Goal: Information Seeking & Learning: Compare options

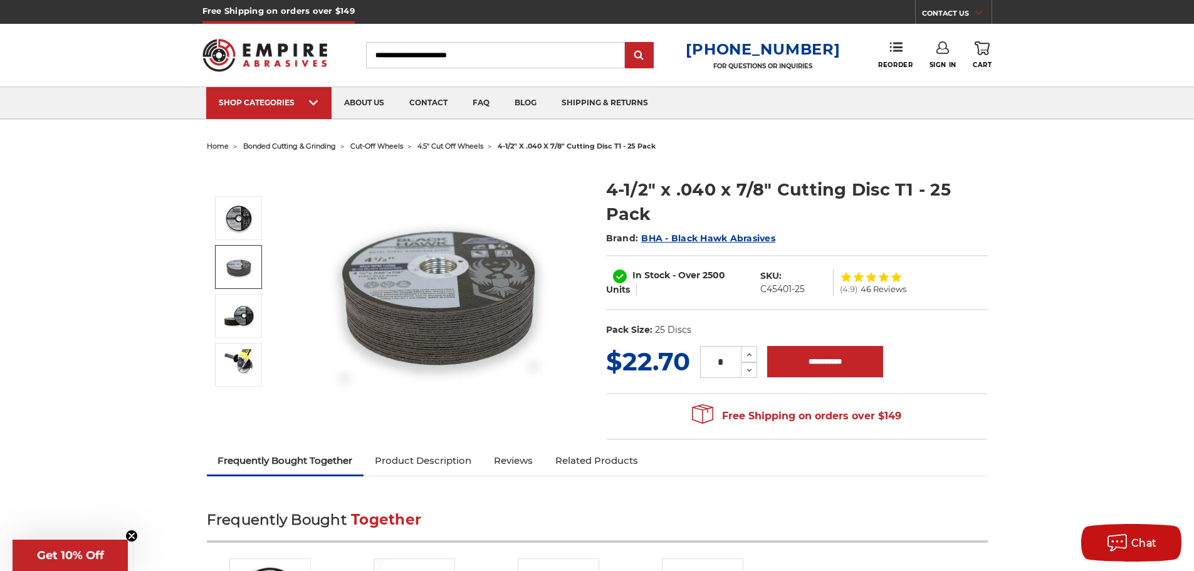
click at [251, 266] on img at bounding box center [238, 266] width 31 height 31
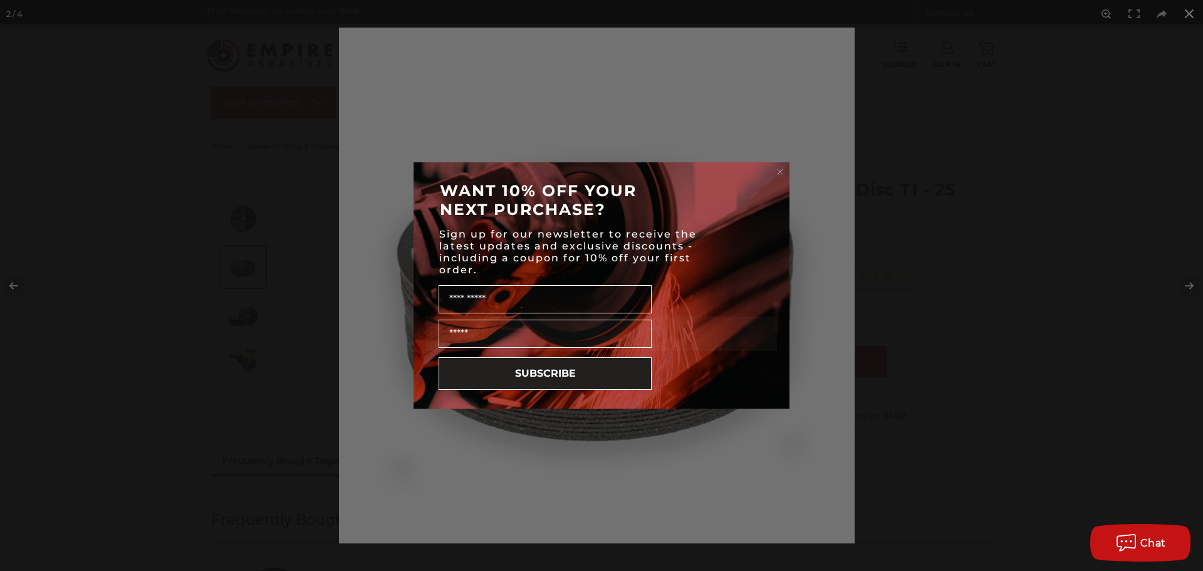
click at [1178, 284] on div "Close dialog WANT 10% OFF YOUR NEXT PURCHASE? Sign up for our newsletter to rec…" at bounding box center [601, 285] width 1203 height 571
click at [1185, 289] on div "Close dialog WANT 10% OFF YOUR NEXT PURCHASE? Sign up for our newsletter to rec…" at bounding box center [601, 285] width 1203 height 571
click at [782, 167] on circle "Close dialog" at bounding box center [780, 172] width 12 height 12
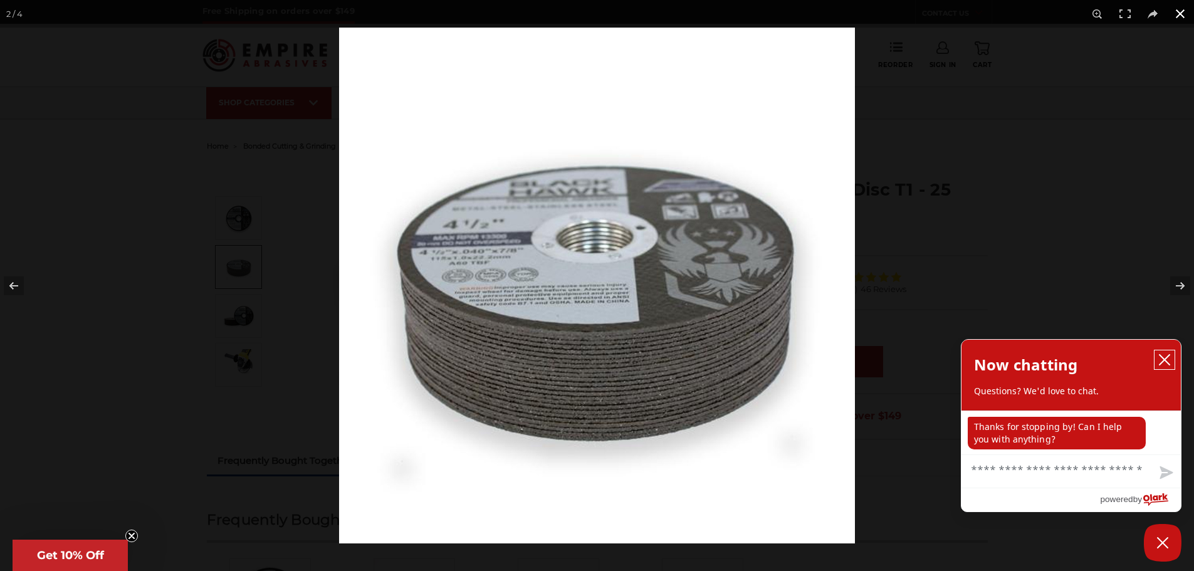
click at [1160, 361] on icon "close chatbox" at bounding box center [1164, 359] width 13 height 13
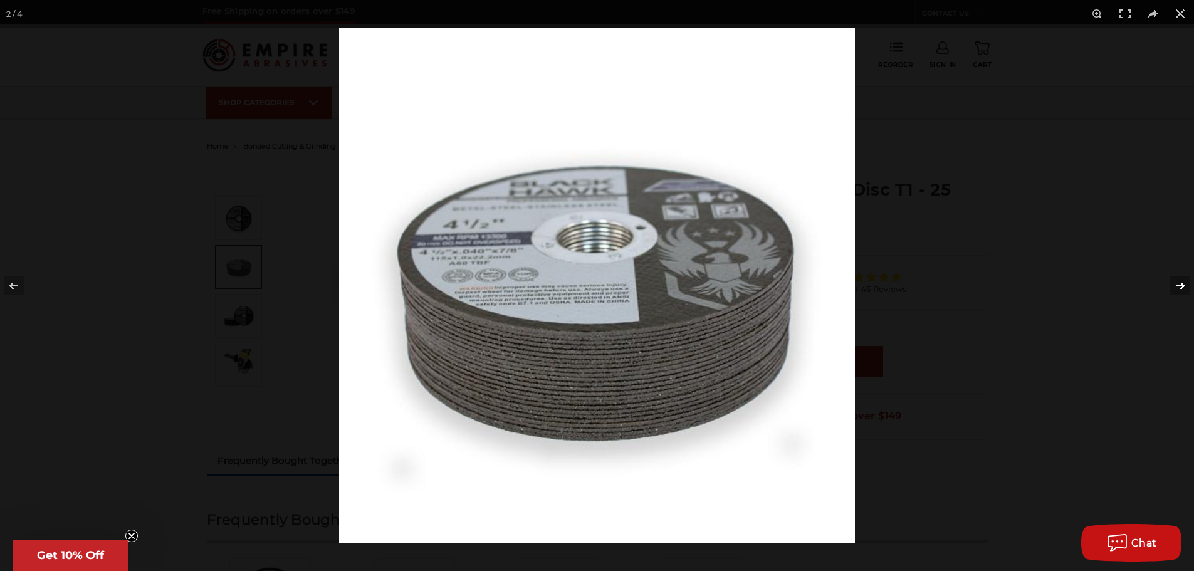
click at [1175, 288] on button at bounding box center [1172, 285] width 44 height 63
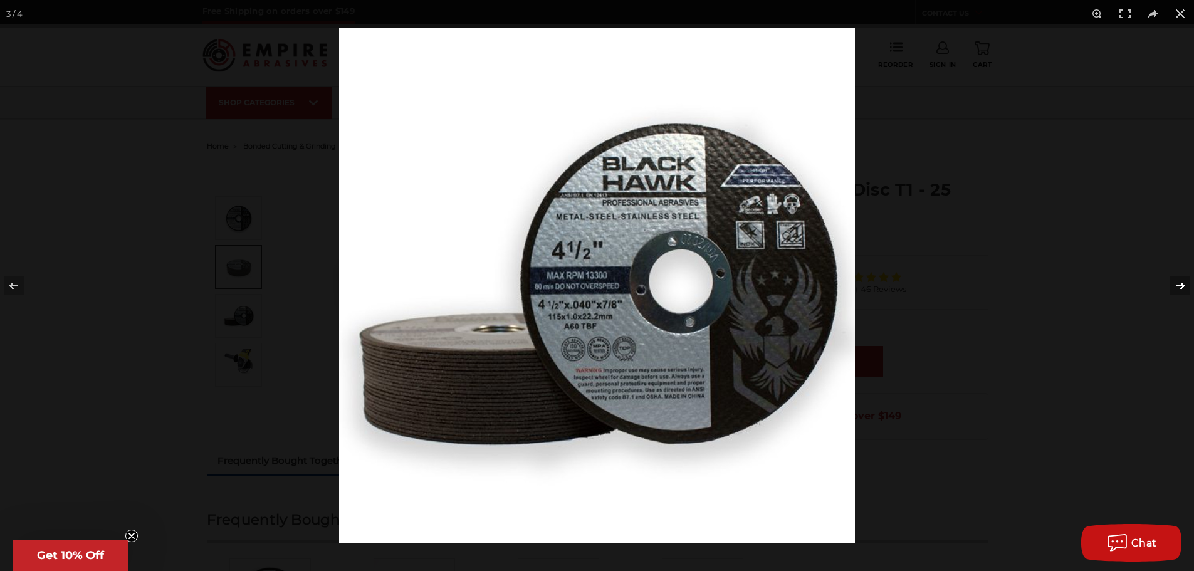
click at [1175, 288] on button at bounding box center [1172, 285] width 44 height 63
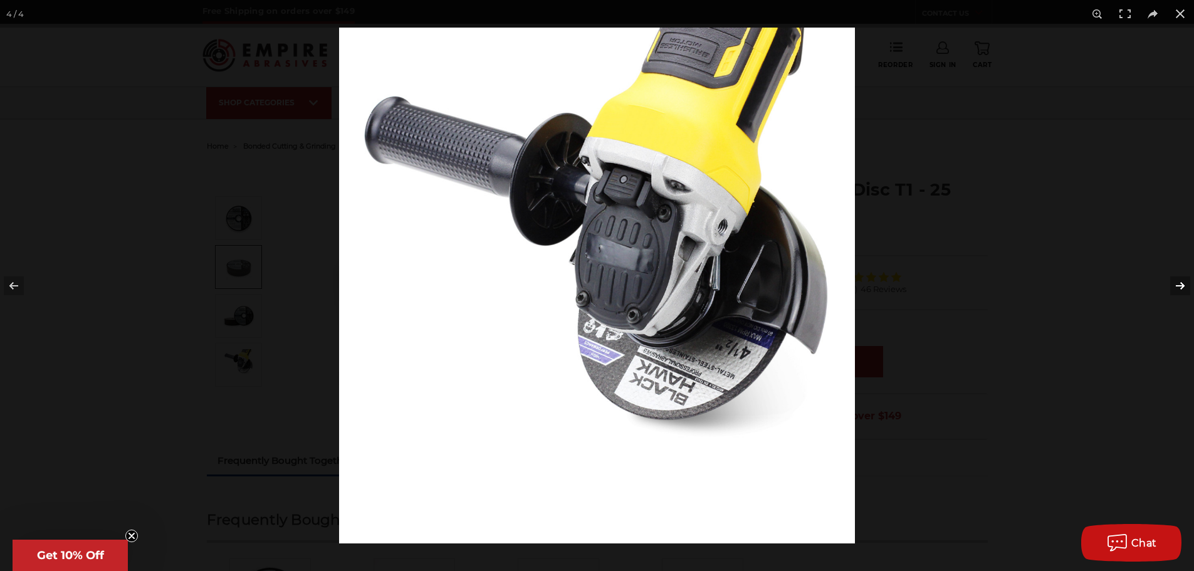
click at [1177, 286] on button at bounding box center [1172, 285] width 44 height 63
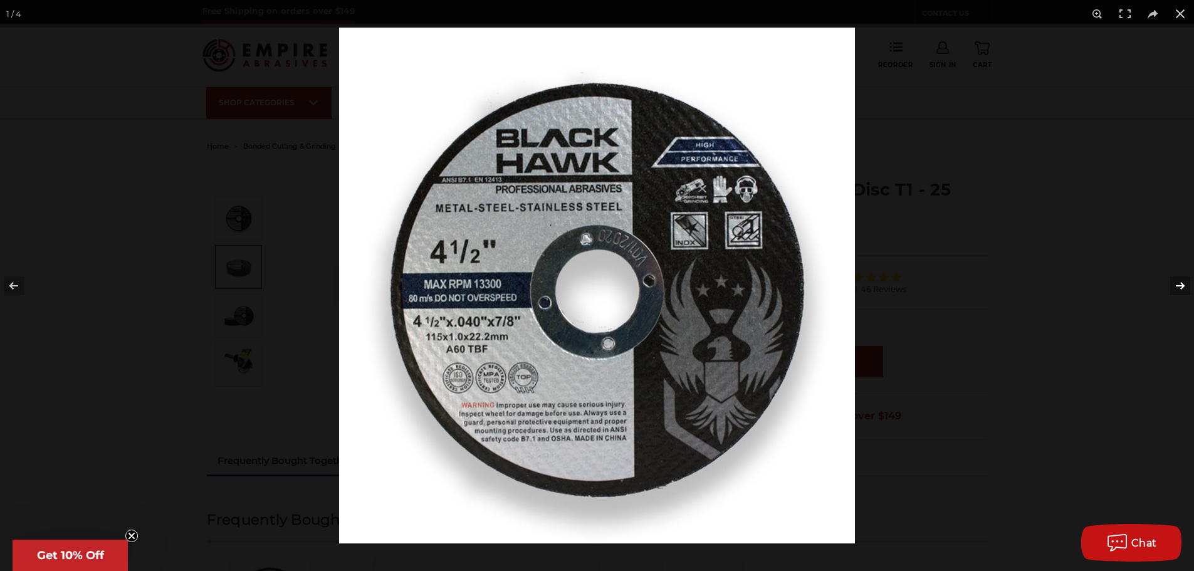
click at [1180, 288] on button at bounding box center [1172, 285] width 44 height 63
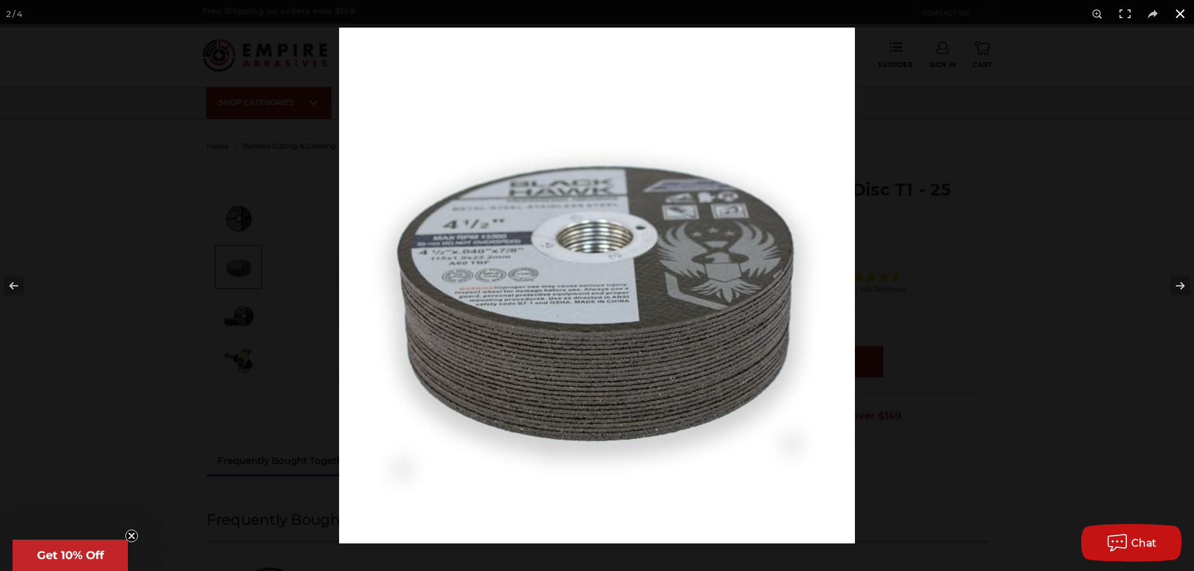
click at [1175, 18] on button at bounding box center [1180, 14] width 28 height 28
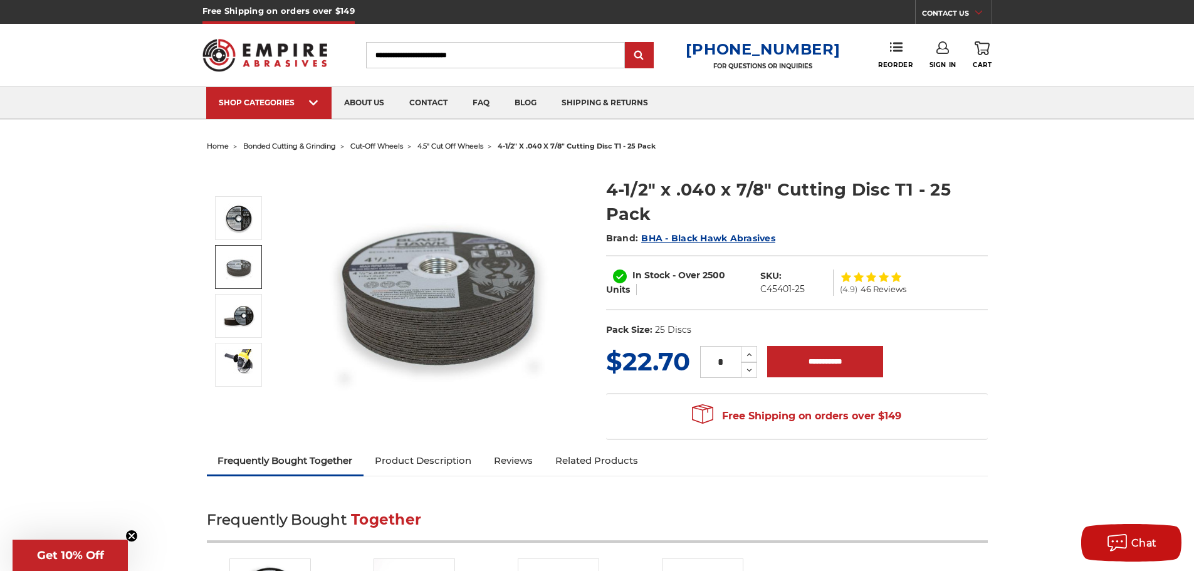
click at [383, 145] on span "cut-off wheels" at bounding box center [376, 146] width 53 height 9
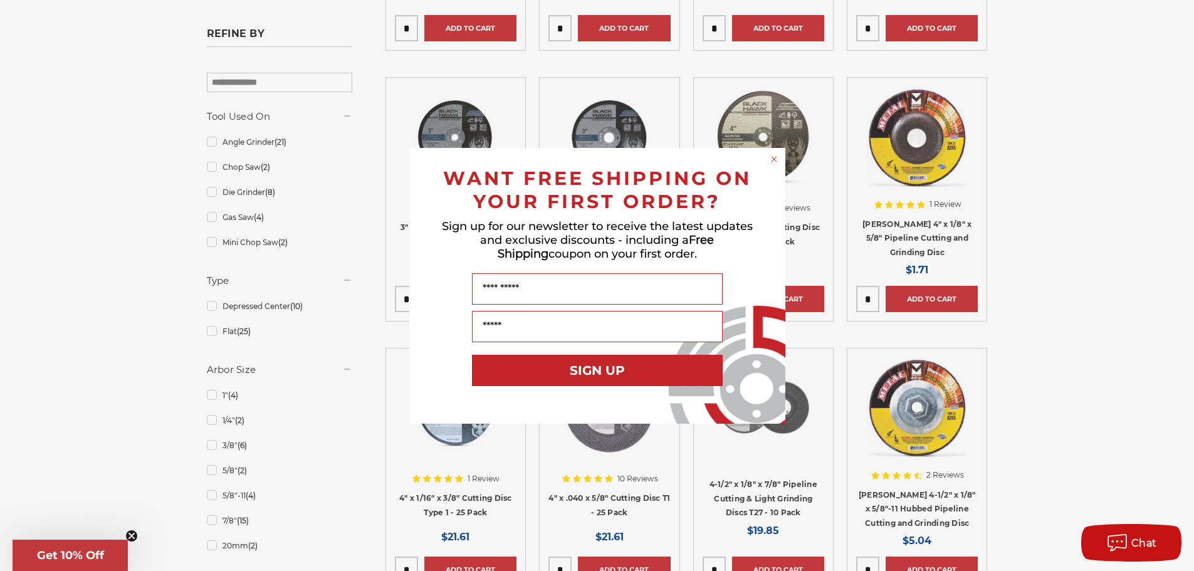
scroll to position [501, 0]
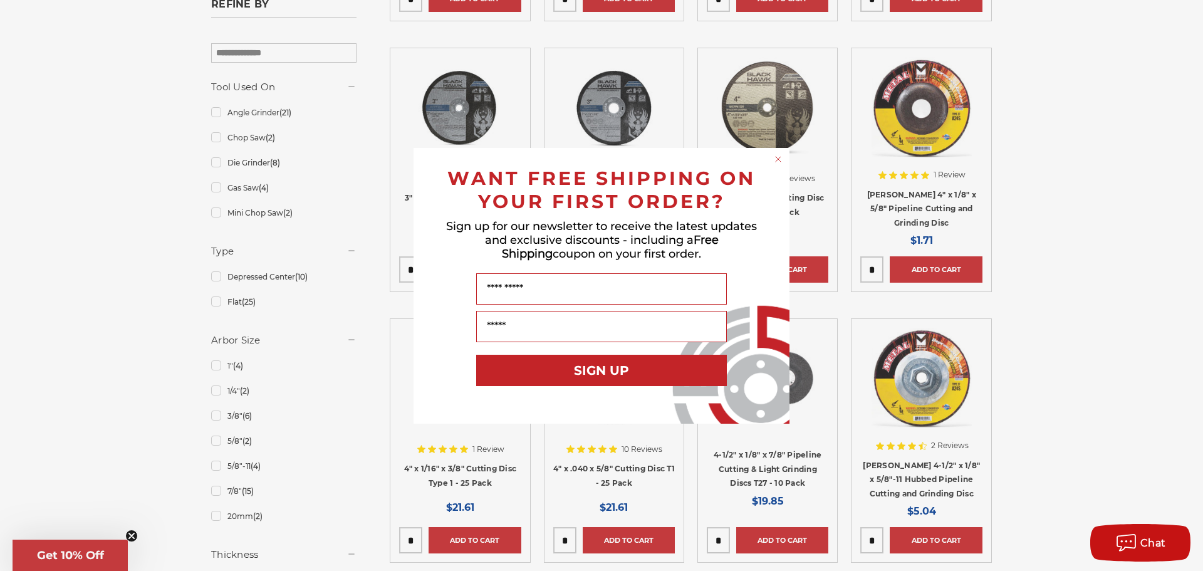
click at [777, 164] on circle "Close dialog" at bounding box center [779, 159] width 12 height 12
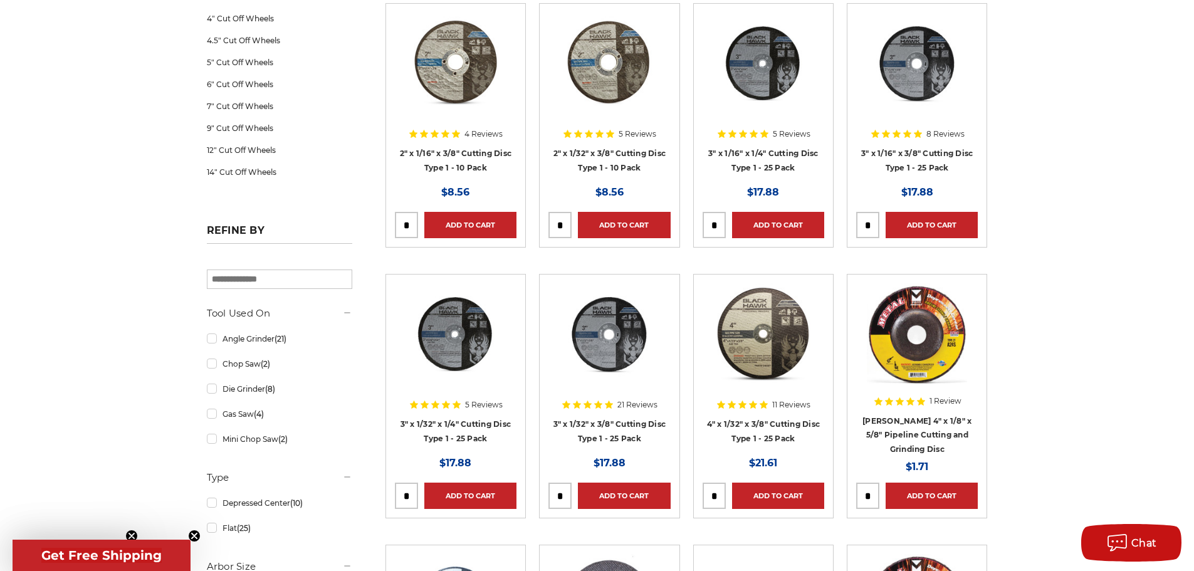
scroll to position [122, 0]
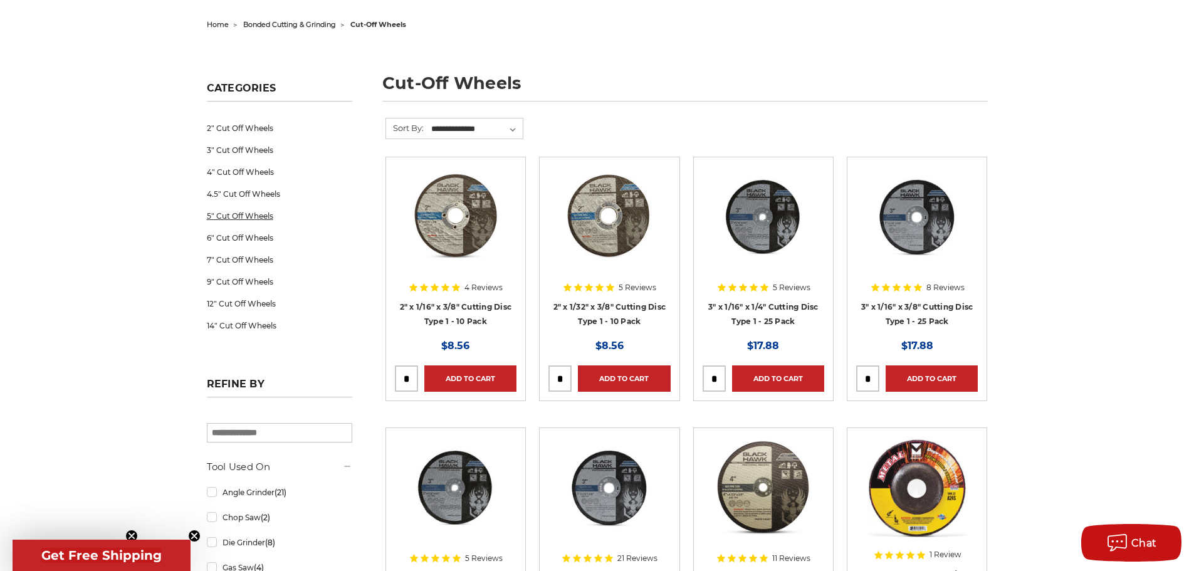
click at [245, 217] on link "5" Cut Off Wheels" at bounding box center [279, 216] width 145 height 22
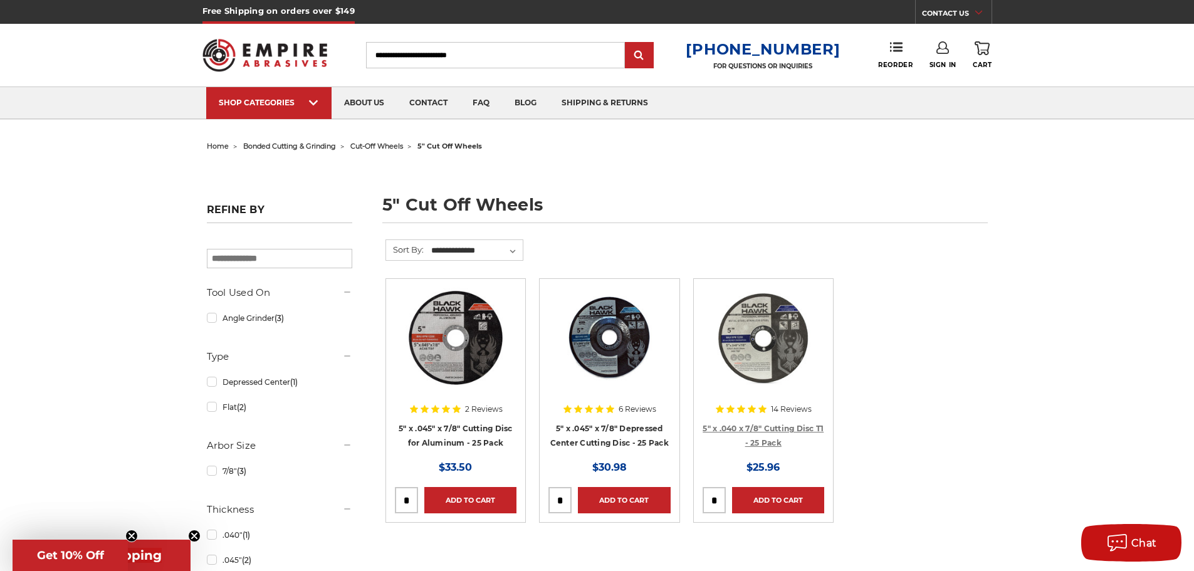
click at [769, 426] on link "5" x .040 x 7/8" Cutting Disc T1 - 25 Pack" at bounding box center [762, 436] width 121 height 24
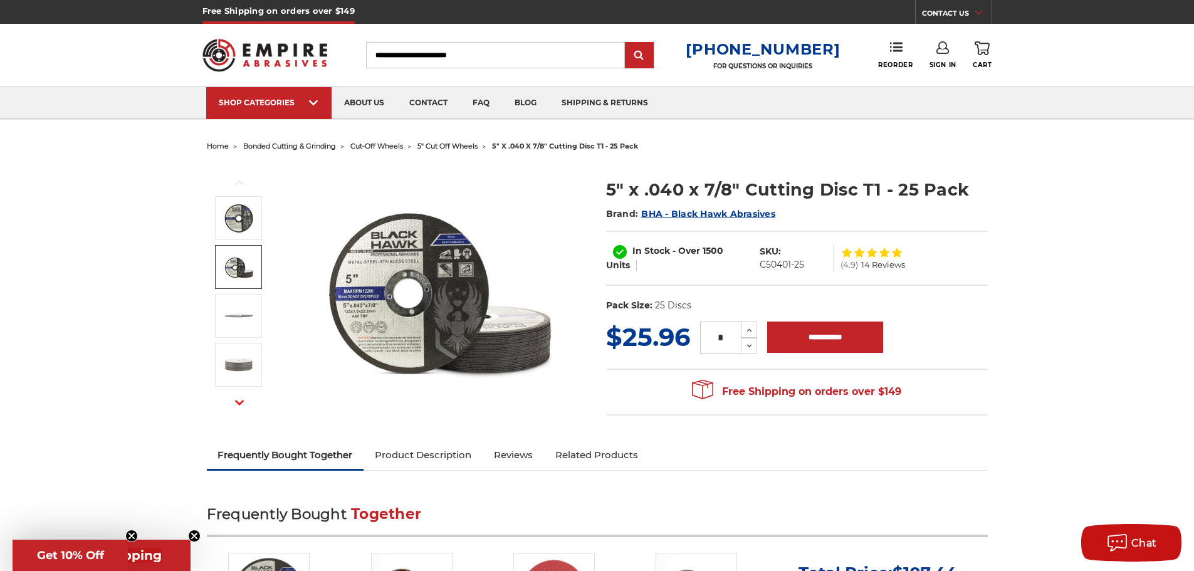
click at [259, 273] on link at bounding box center [238, 267] width 47 height 44
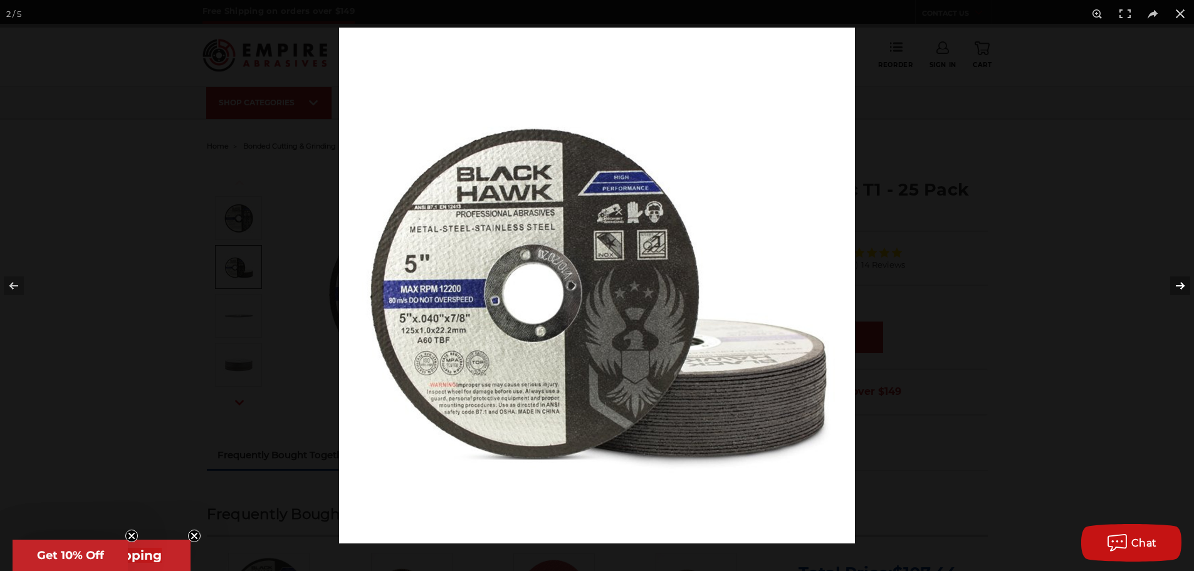
click at [1176, 290] on button at bounding box center [1172, 285] width 44 height 63
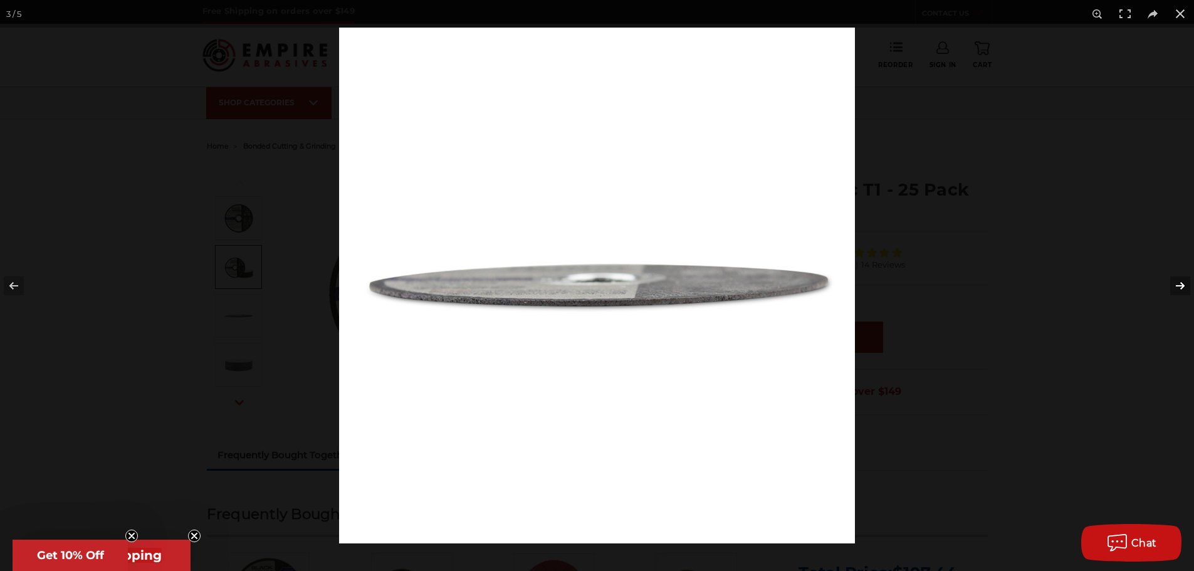
click at [1176, 290] on button at bounding box center [1172, 285] width 44 height 63
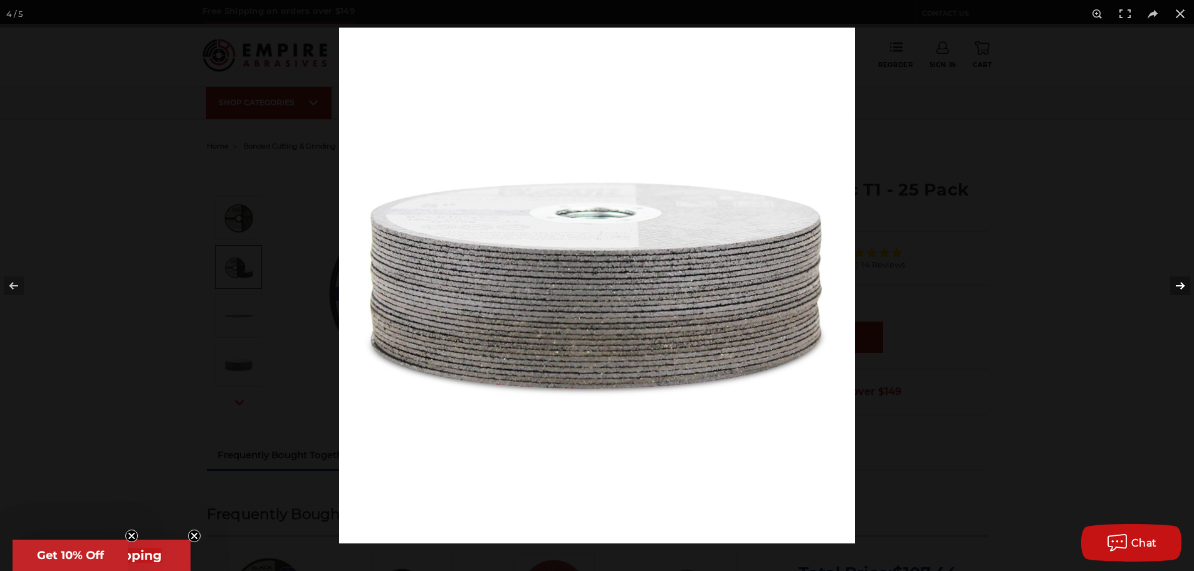
click at [1176, 290] on button at bounding box center [1172, 285] width 44 height 63
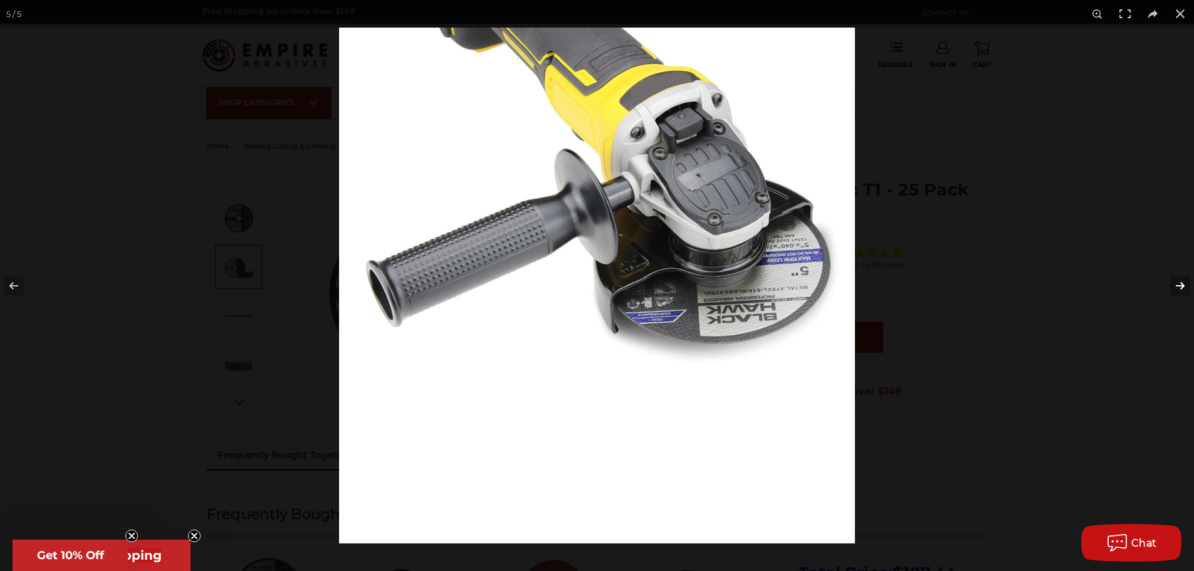
click at [1176, 290] on button at bounding box center [1172, 285] width 44 height 63
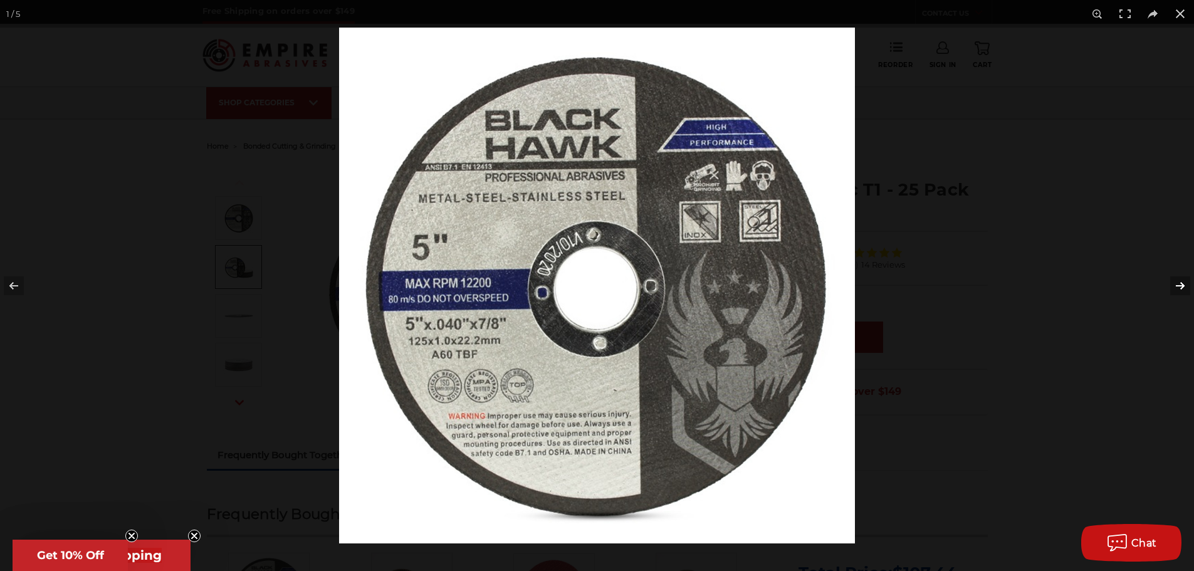
click at [1176, 290] on button at bounding box center [1172, 285] width 44 height 63
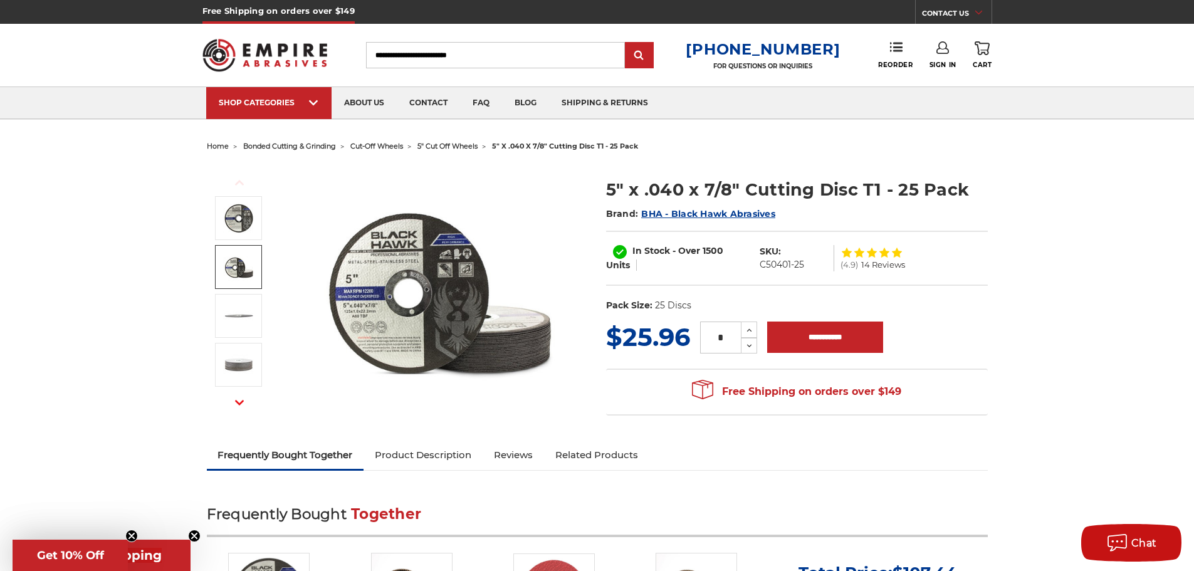
click at [1175, 19] on div "Free Shipping on orders over $149 CONTACT US Monday - Friday (excluding holiday…" at bounding box center [597, 12] width 1194 height 24
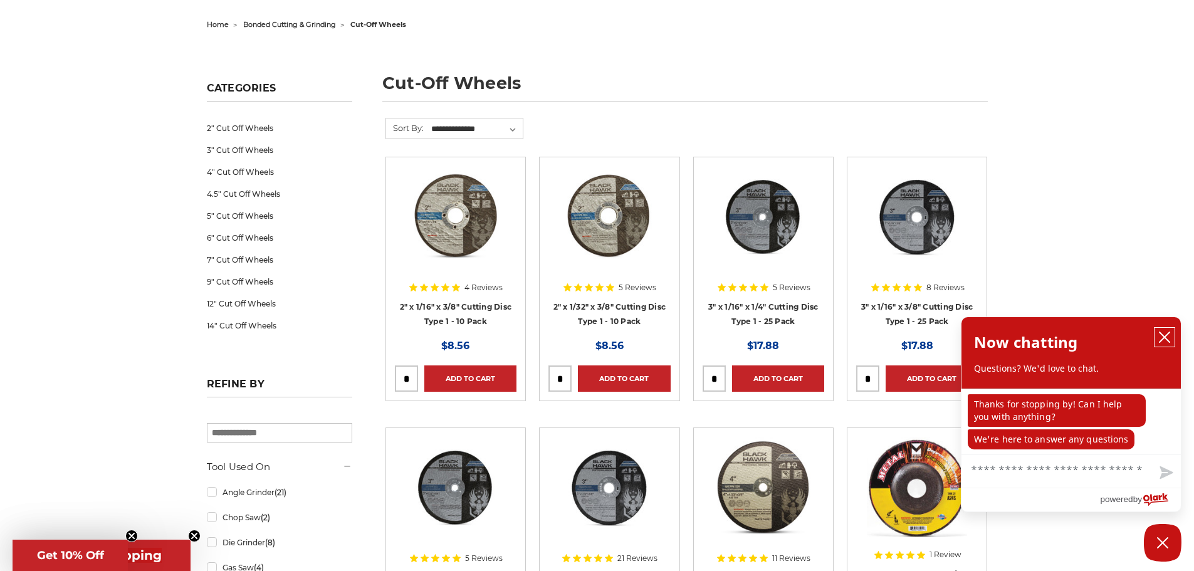
click at [1164, 340] on icon "close chatbox" at bounding box center [1164, 337] width 13 height 13
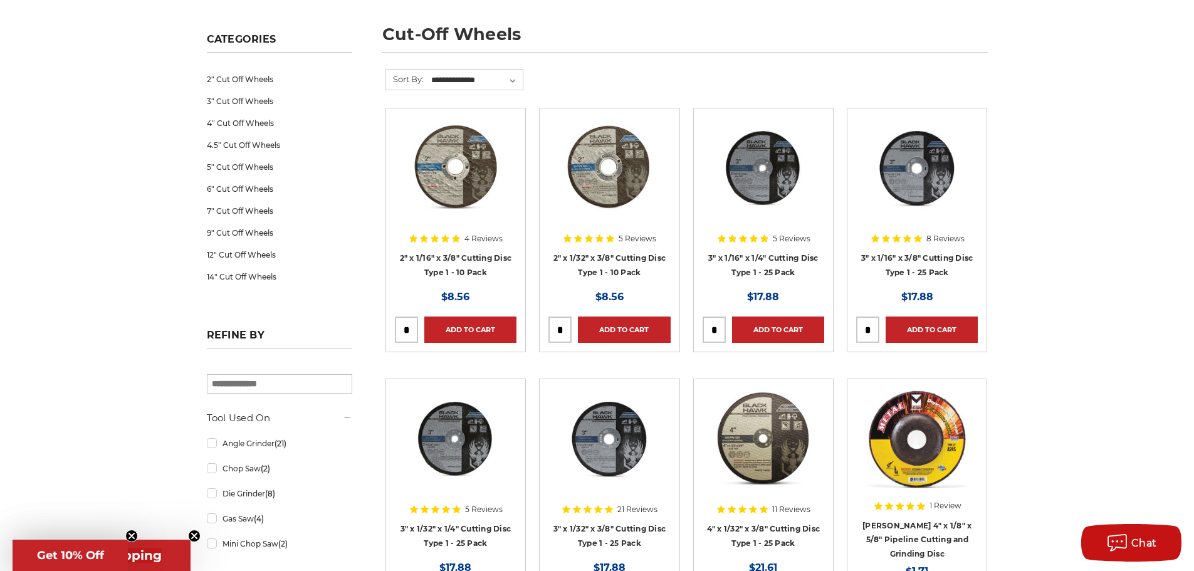
scroll to position [122, 0]
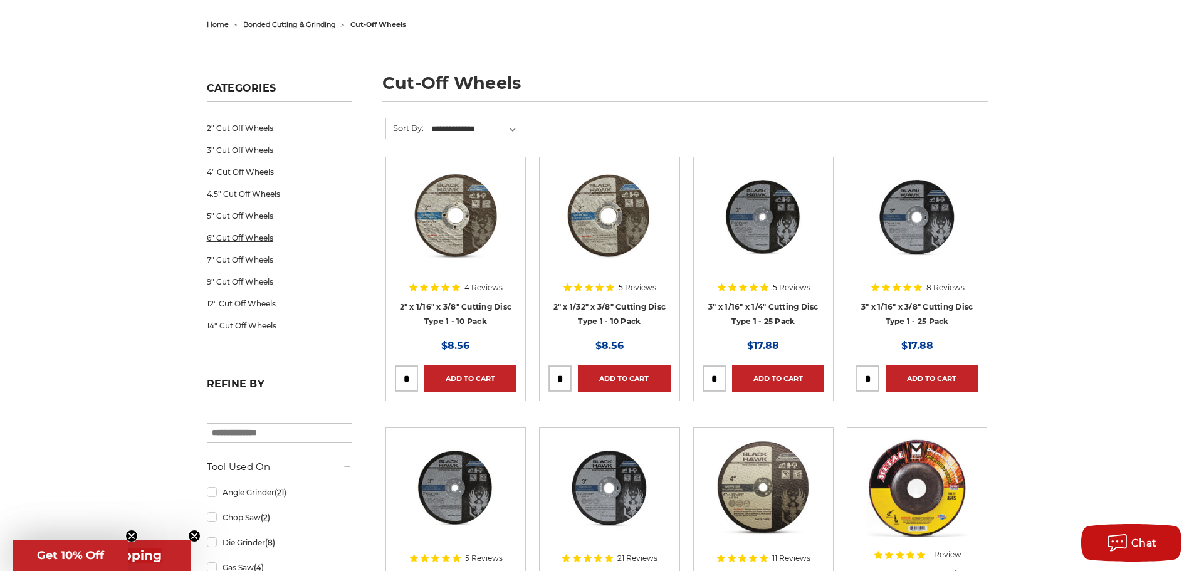
click at [252, 238] on link "6" Cut Off Wheels" at bounding box center [279, 238] width 145 height 22
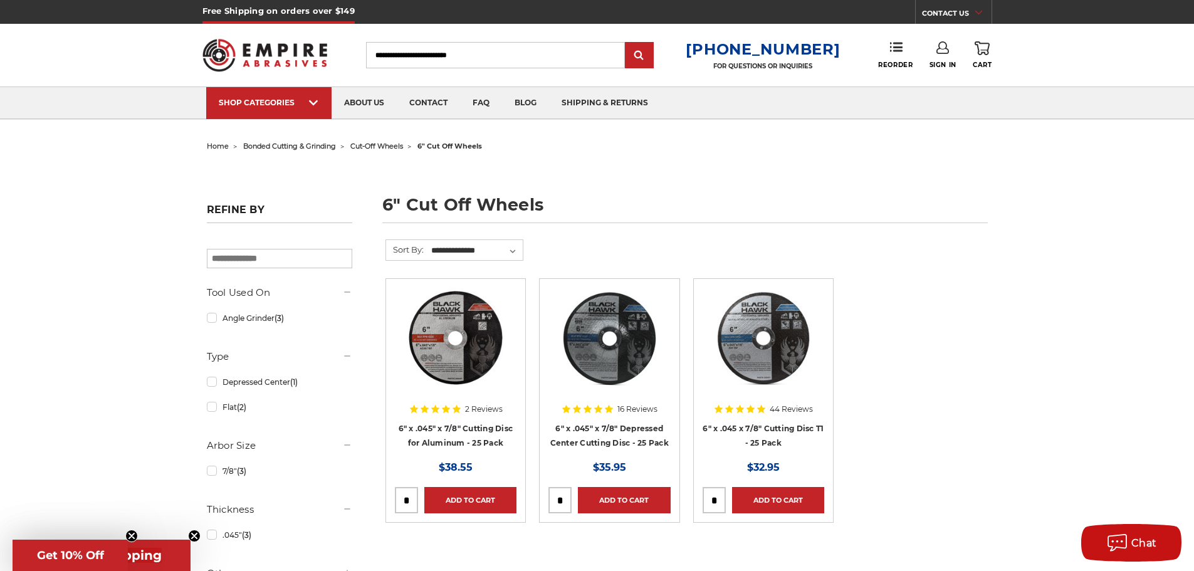
click at [303, 147] on span "bonded cutting & grinding" at bounding box center [289, 146] width 93 height 9
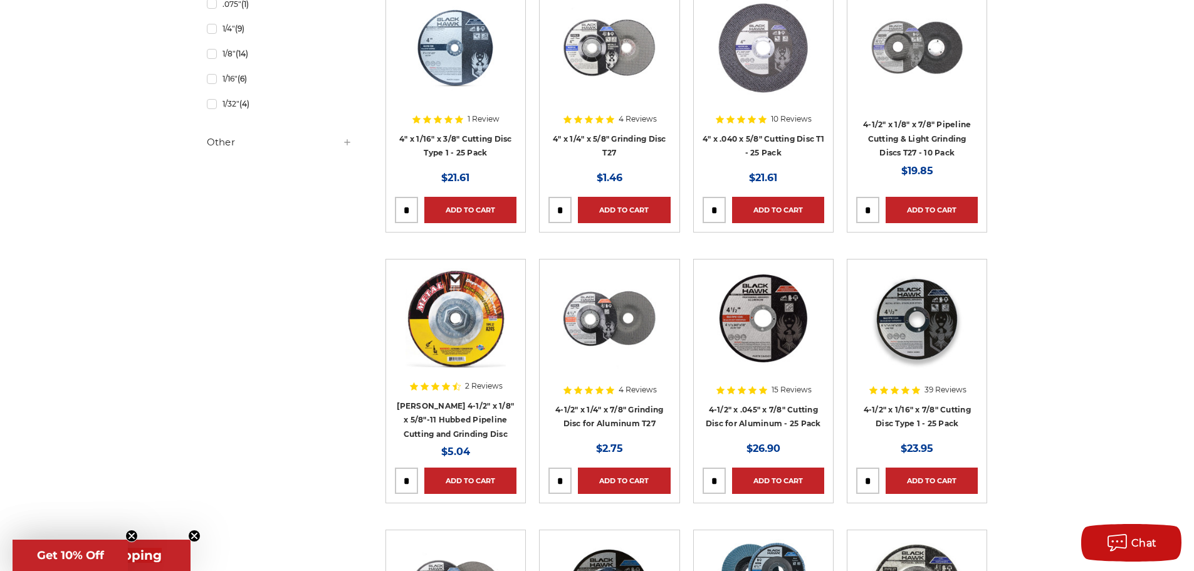
scroll to position [1002, 0]
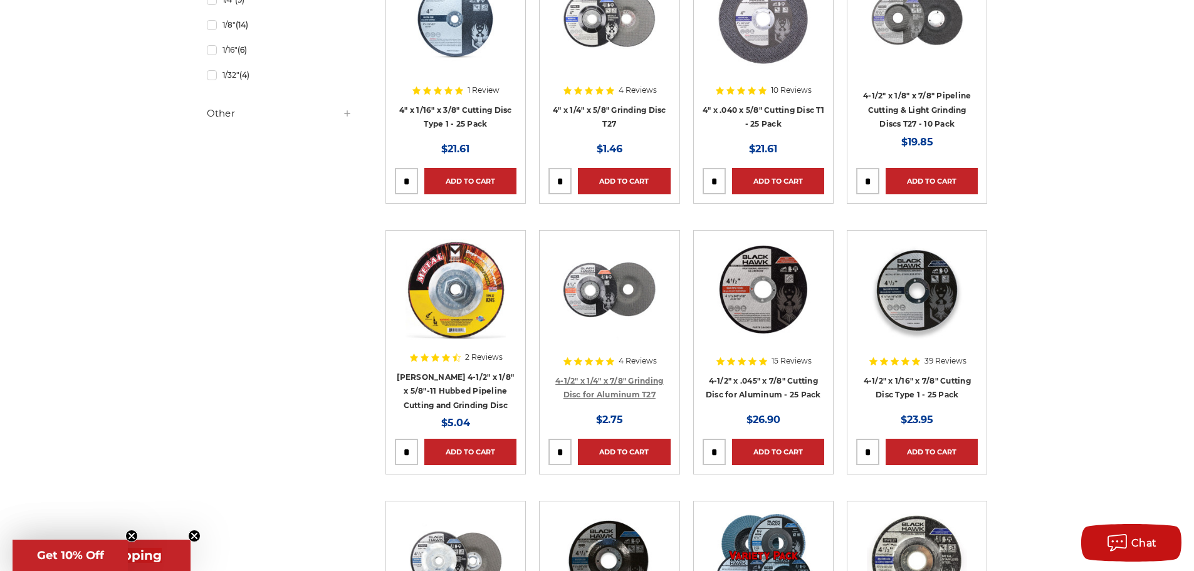
click at [643, 380] on link "4-1/2" x 1/4" x 7/8" Grinding Disc for Aluminum T27" at bounding box center [609, 388] width 108 height 24
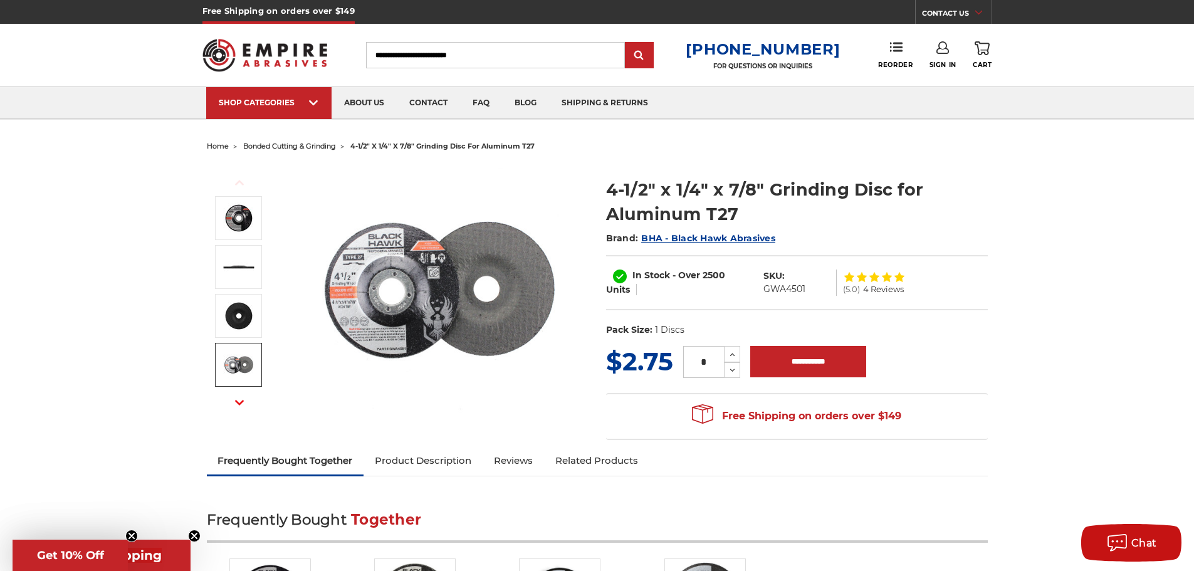
click at [243, 399] on icon "button" at bounding box center [239, 402] width 9 height 9
click at [419, 340] on img at bounding box center [439, 289] width 251 height 251
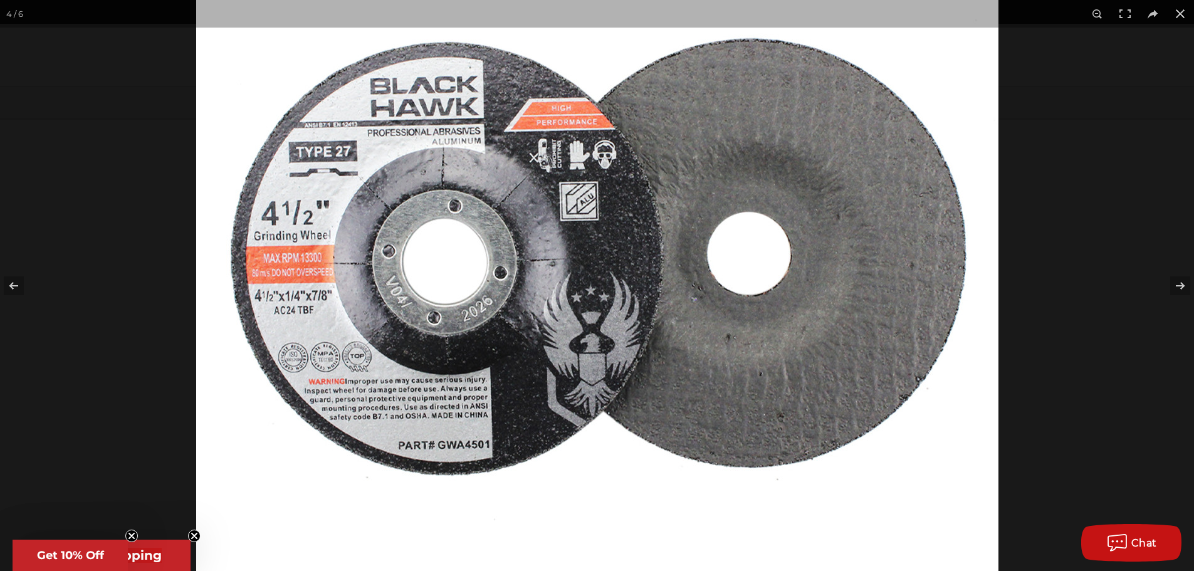
click at [415, 341] on img at bounding box center [597, 255] width 802 height 802
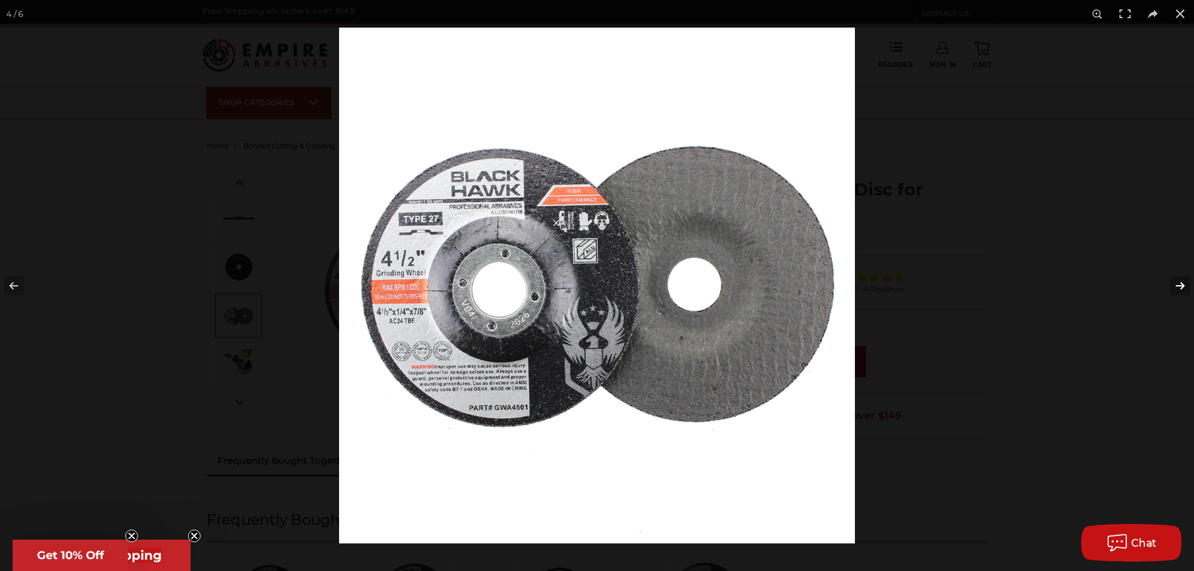
click at [1175, 287] on button at bounding box center [1172, 285] width 44 height 63
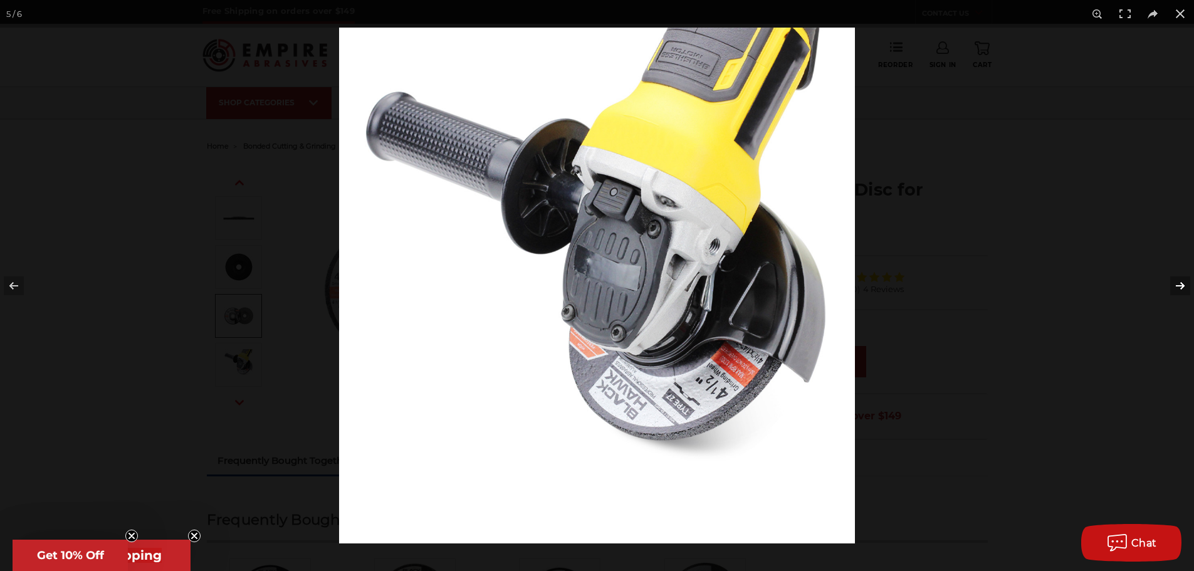
click at [1175, 287] on button at bounding box center [1172, 285] width 44 height 63
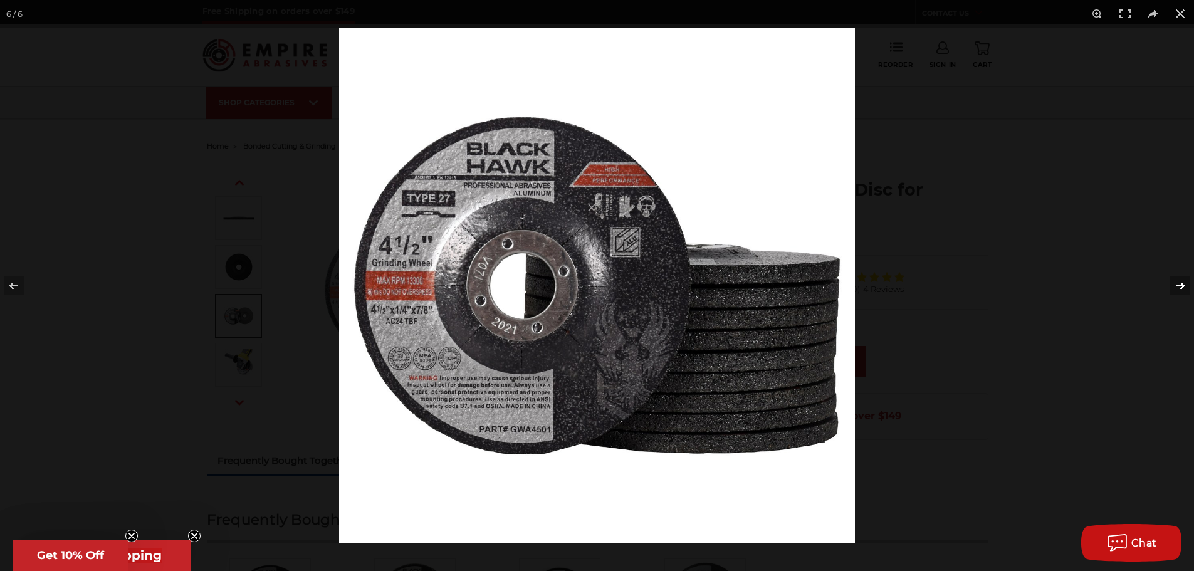
click at [1175, 287] on button at bounding box center [1172, 285] width 44 height 63
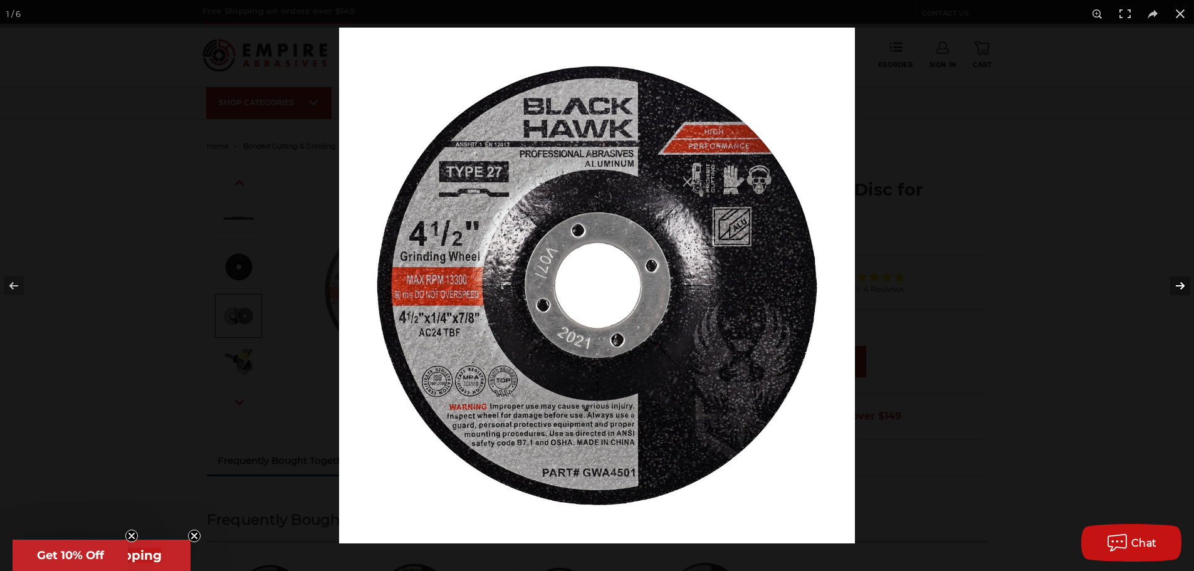
click at [1173, 287] on button at bounding box center [1172, 285] width 44 height 63
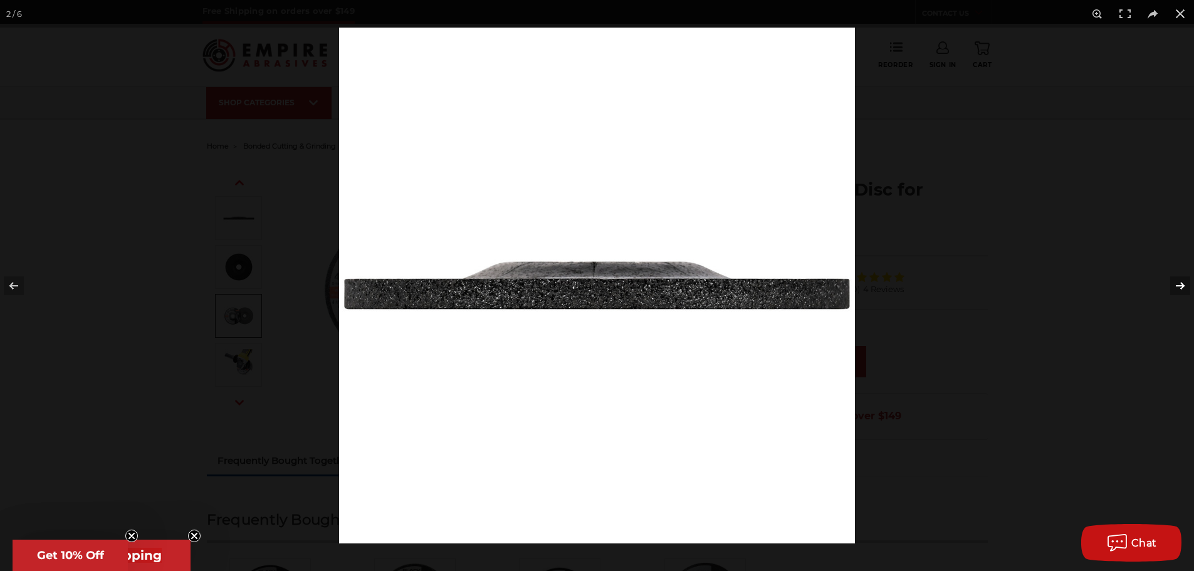
click at [1172, 287] on button at bounding box center [1172, 285] width 44 height 63
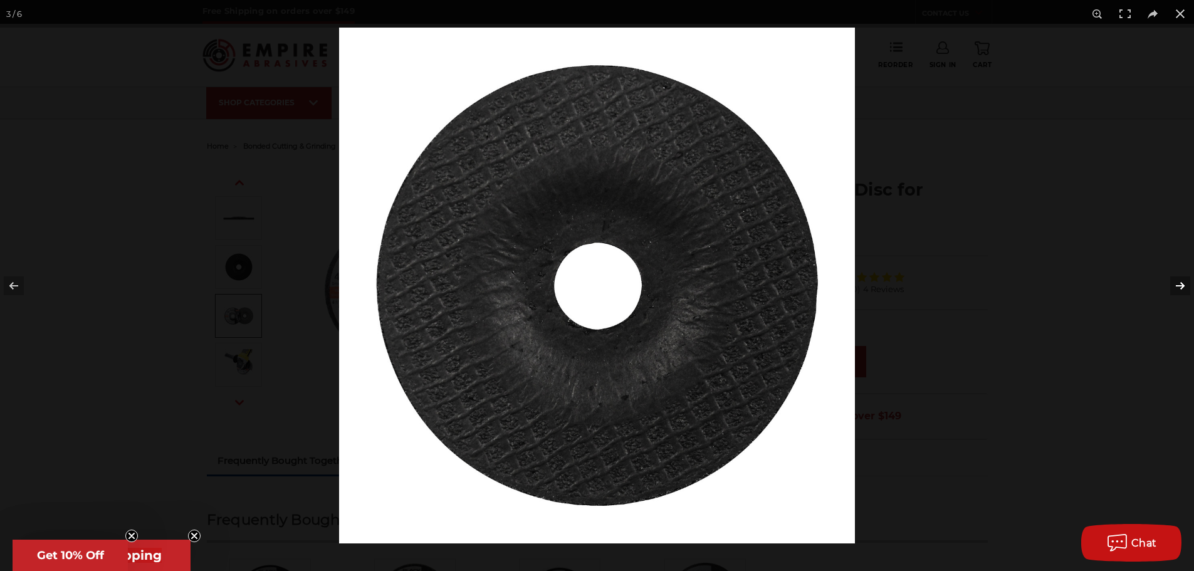
click at [1172, 287] on button at bounding box center [1172, 285] width 44 height 63
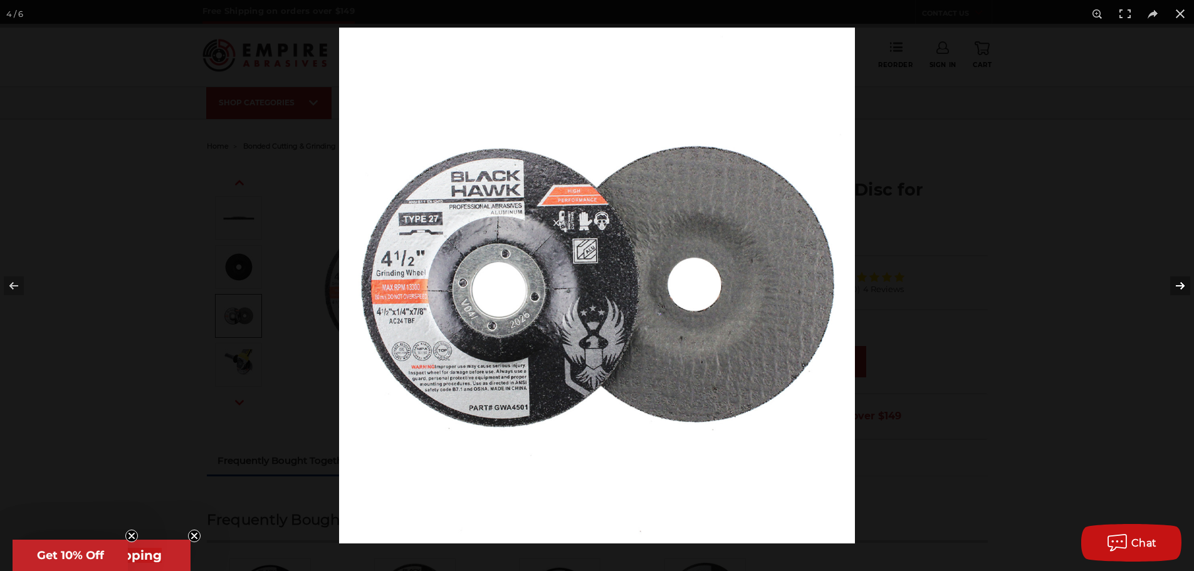
click at [1170, 288] on button at bounding box center [1172, 285] width 44 height 63
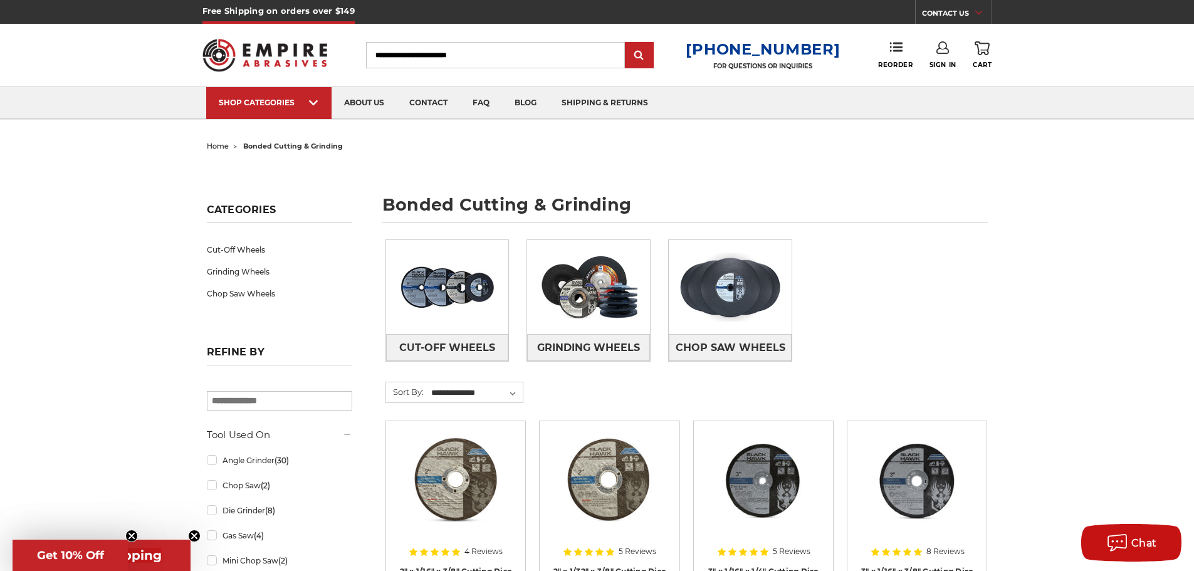
click at [217, 148] on span "home" at bounding box center [218, 146] width 22 height 9
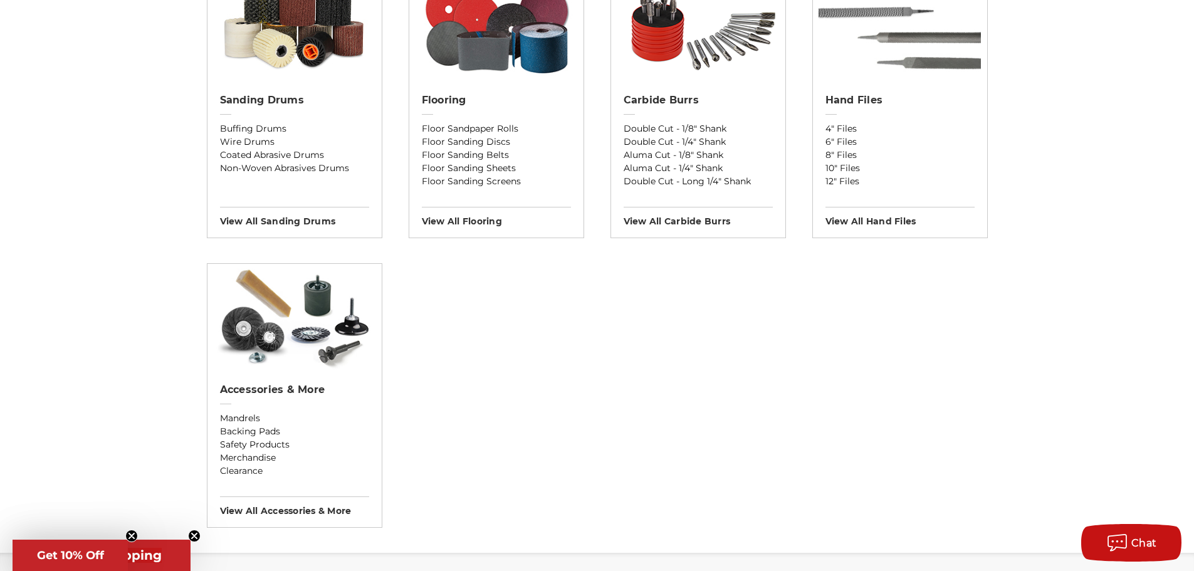
scroll to position [1128, 0]
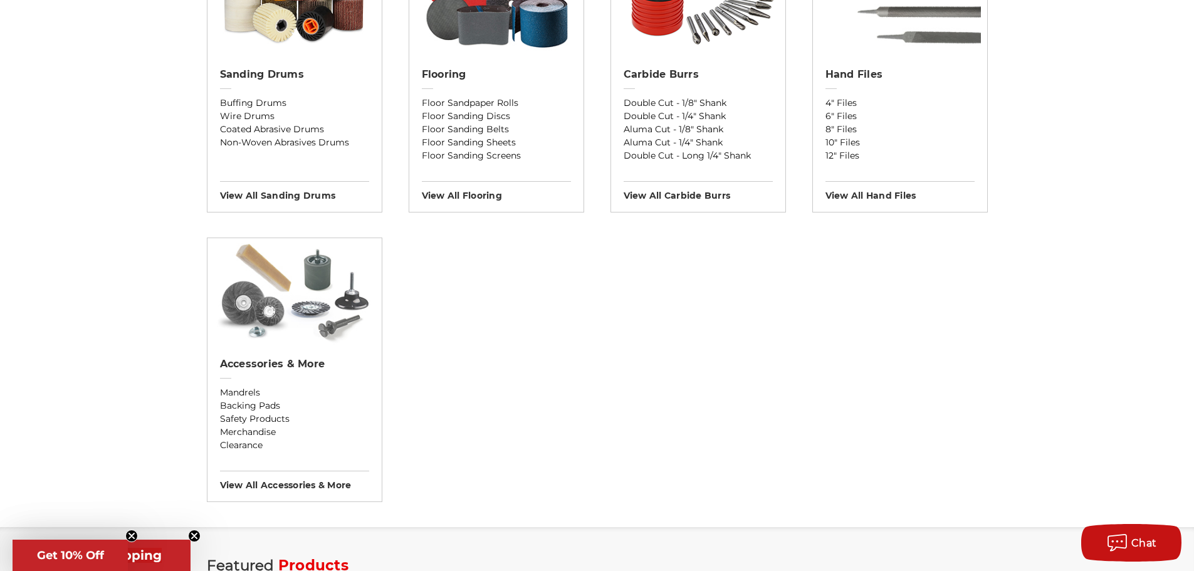
click at [279, 302] on img at bounding box center [294, 291] width 162 height 107
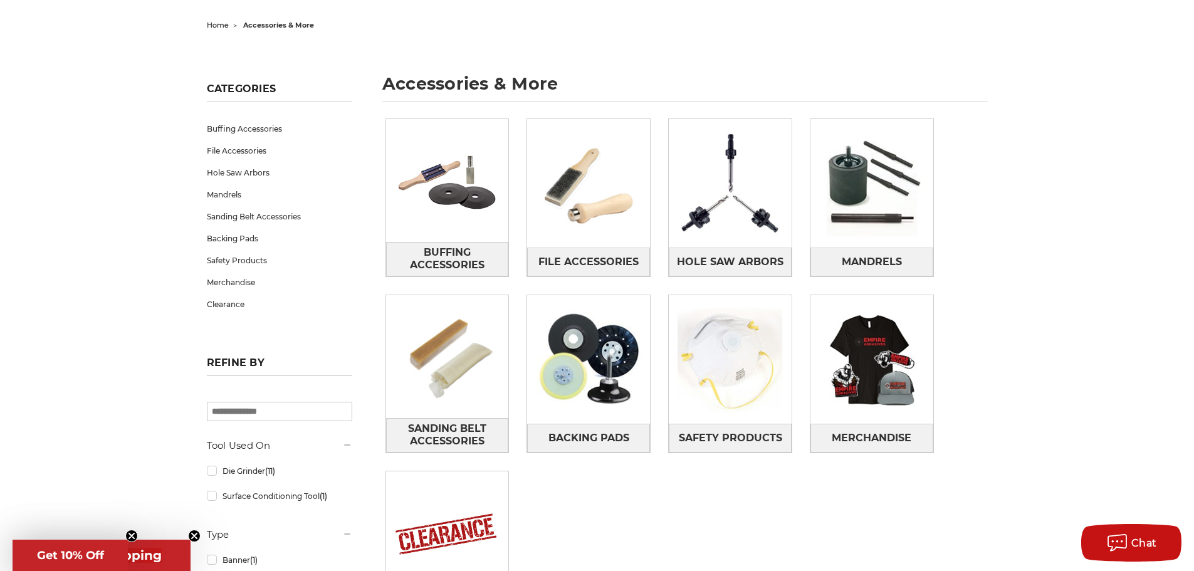
scroll to position [251, 0]
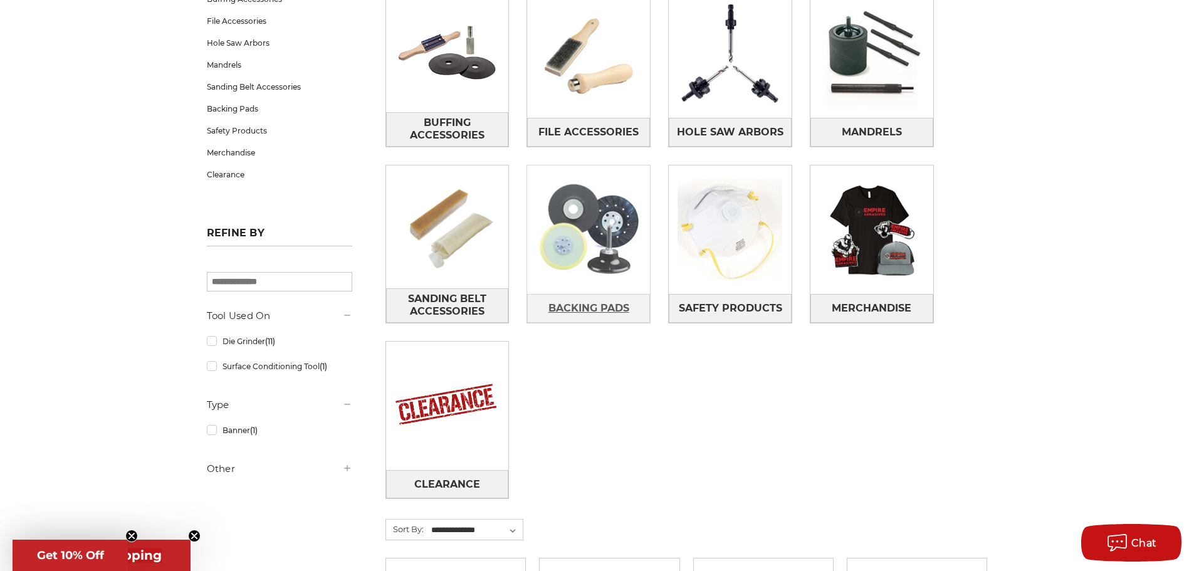
click at [580, 309] on span "Backing Pads" at bounding box center [588, 308] width 81 height 21
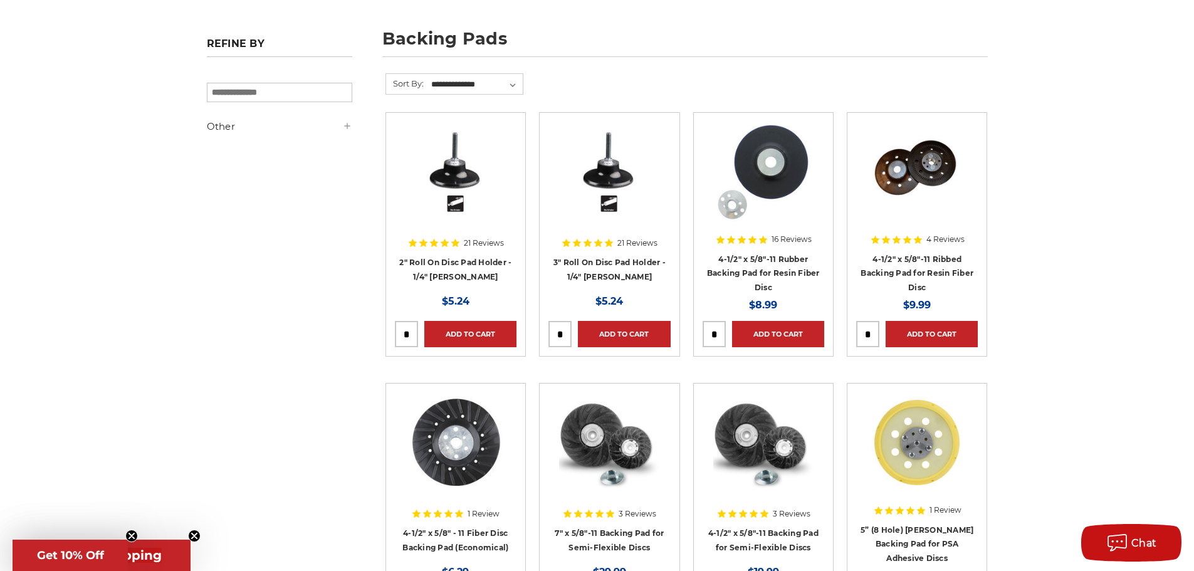
scroll to position [188, 0]
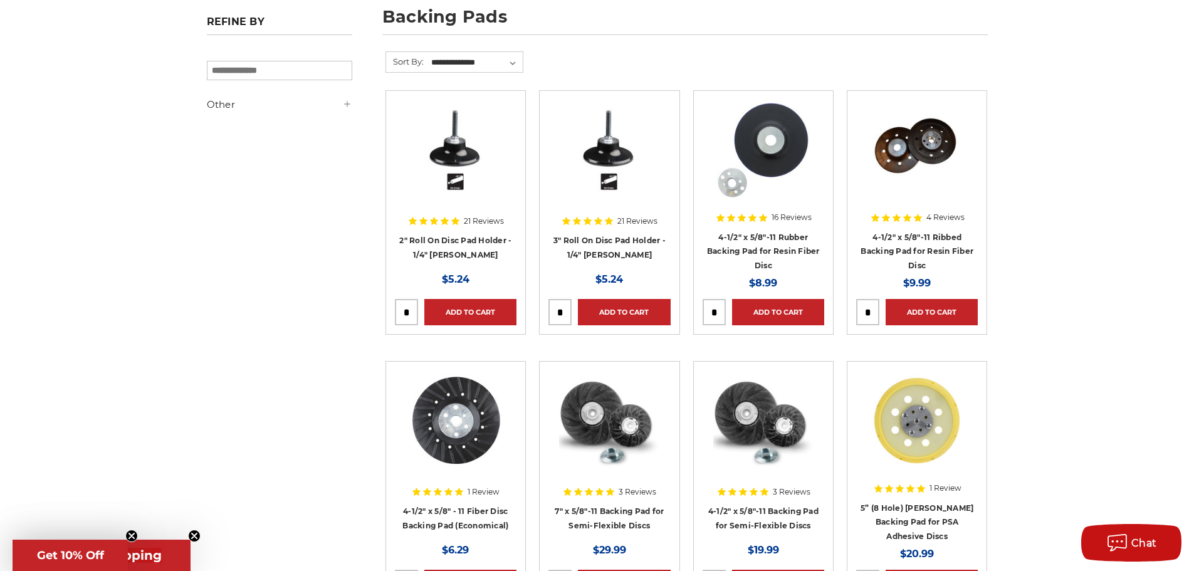
click at [466, 228] on div "21 Reviews" at bounding box center [455, 221] width 96 height 21
click at [452, 162] on img at bounding box center [455, 150] width 100 height 100
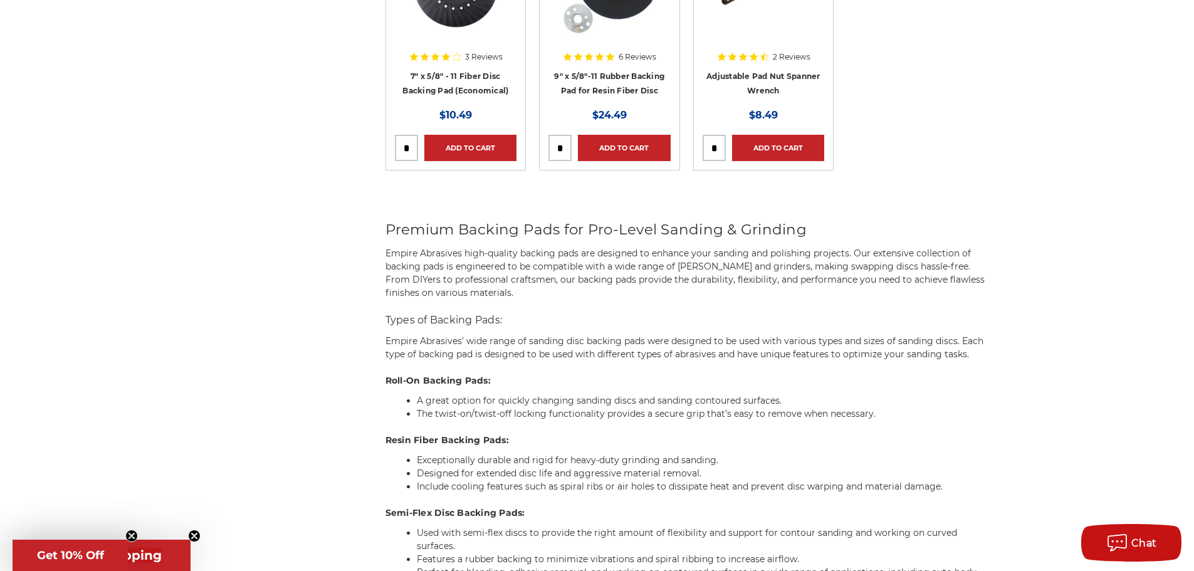
scroll to position [2255, 0]
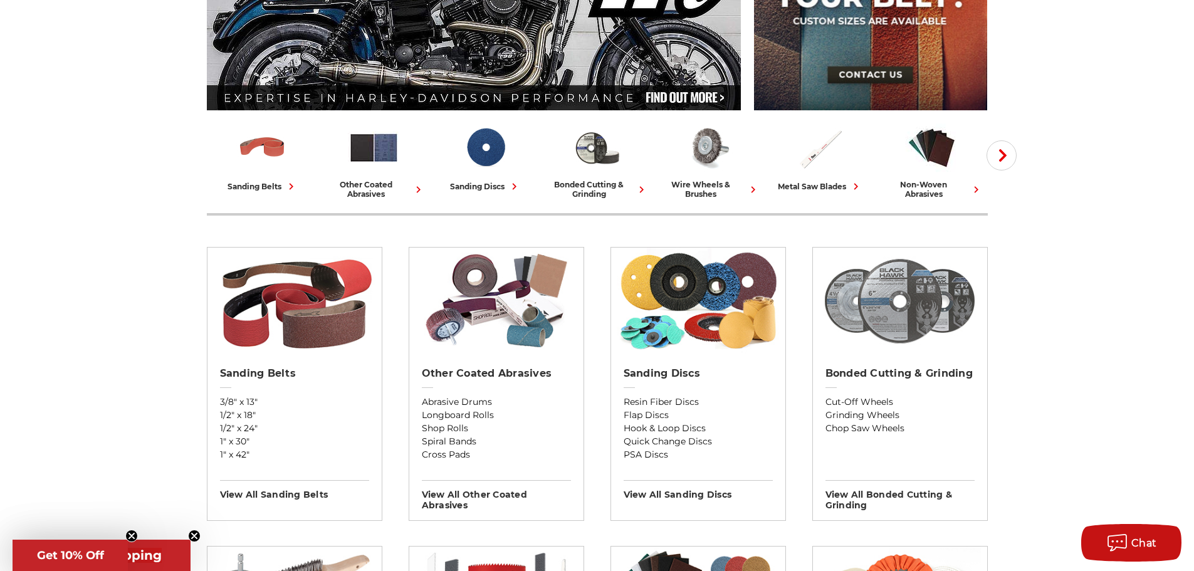
scroll to position [195, 0]
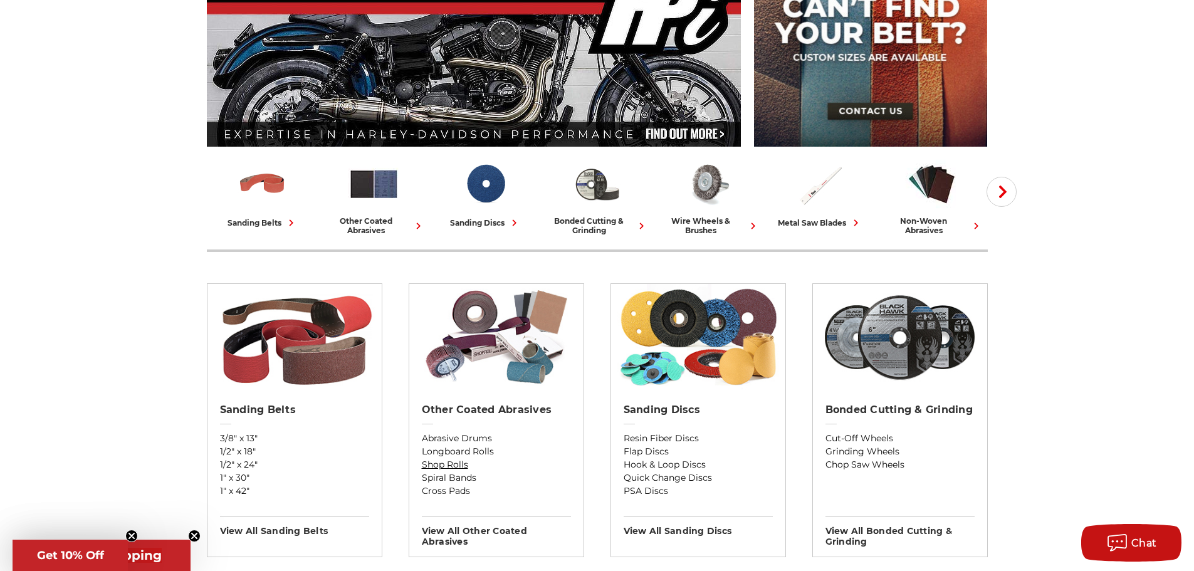
click at [446, 464] on link "Shop Rolls" at bounding box center [496, 464] width 149 height 13
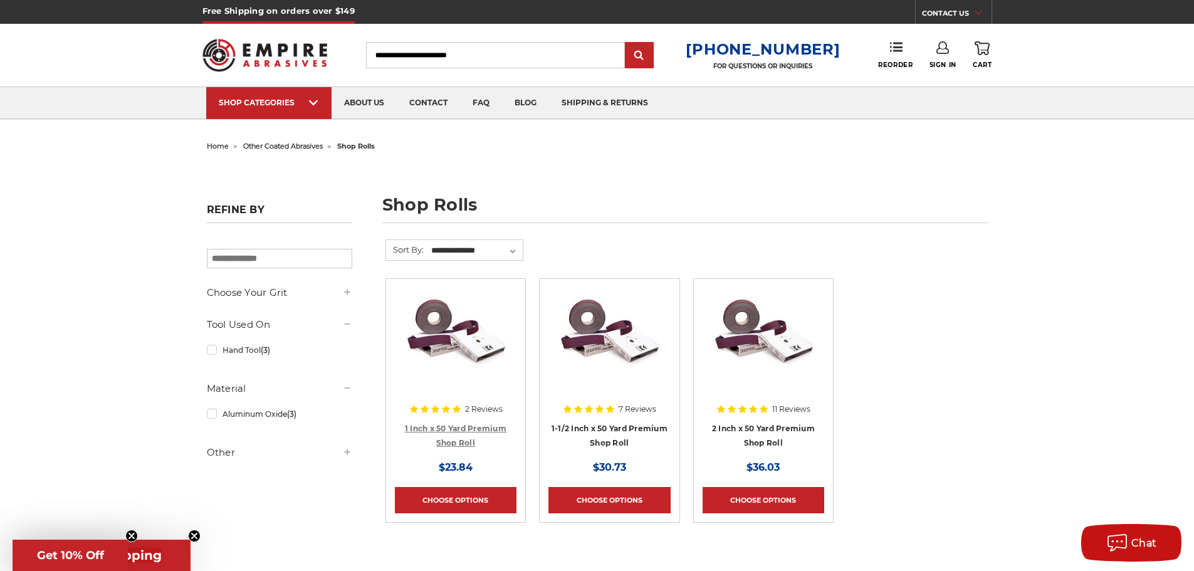
click at [459, 440] on link "1 Inch x 50 Yard Premium Shop Roll" at bounding box center [455, 436] width 101 height 24
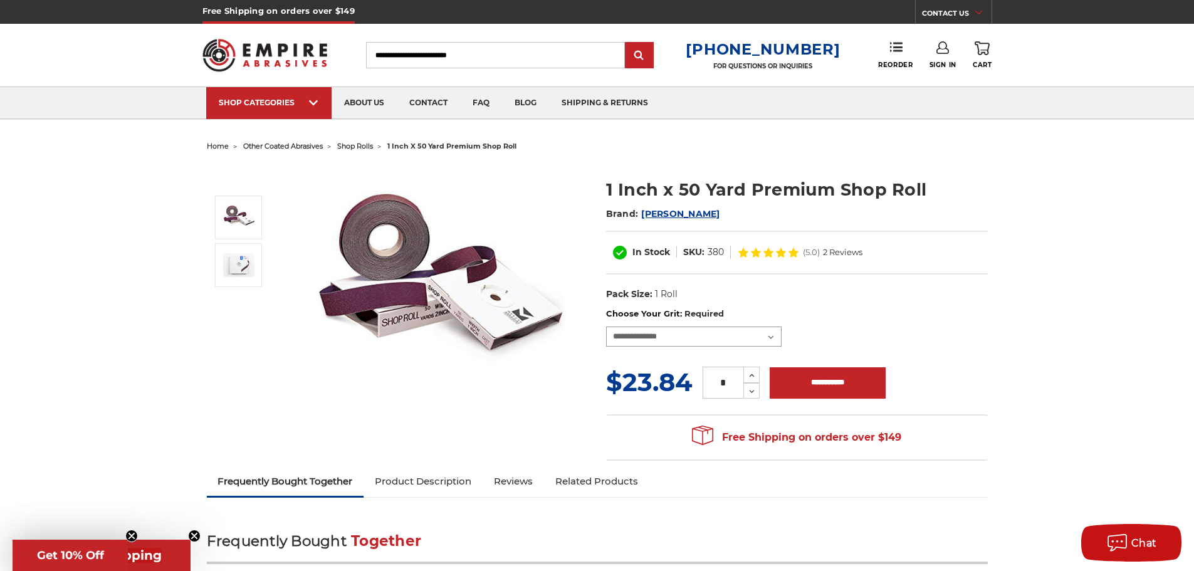
click at [772, 338] on select "**********" at bounding box center [693, 336] width 175 height 20
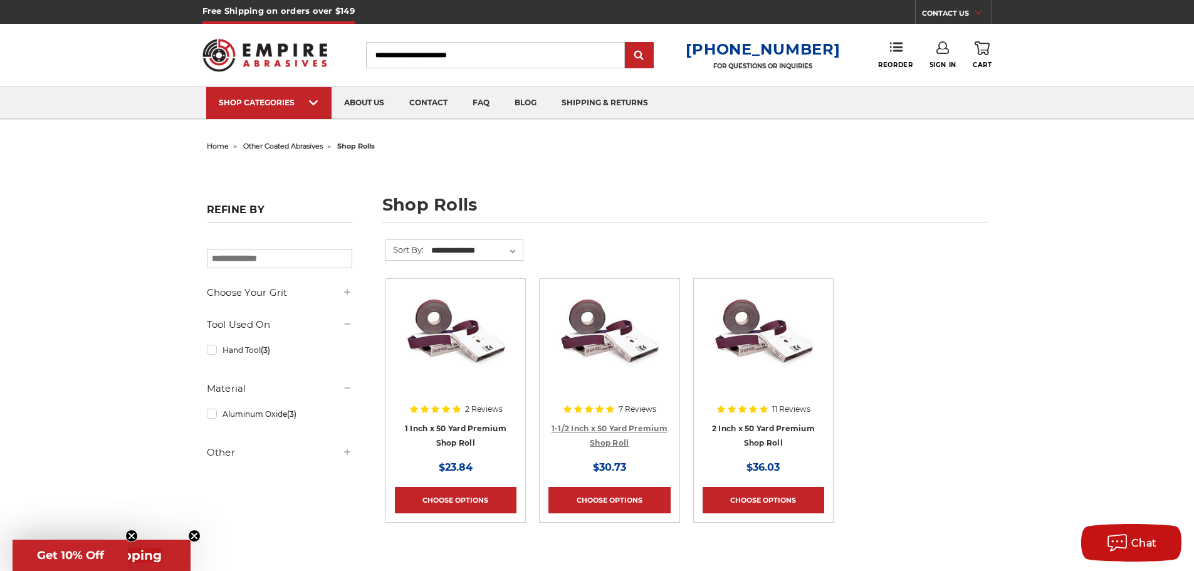
click at [637, 430] on link "1-1/2 Inch x 50 Yard Premium Shop Roll" at bounding box center [609, 436] width 116 height 24
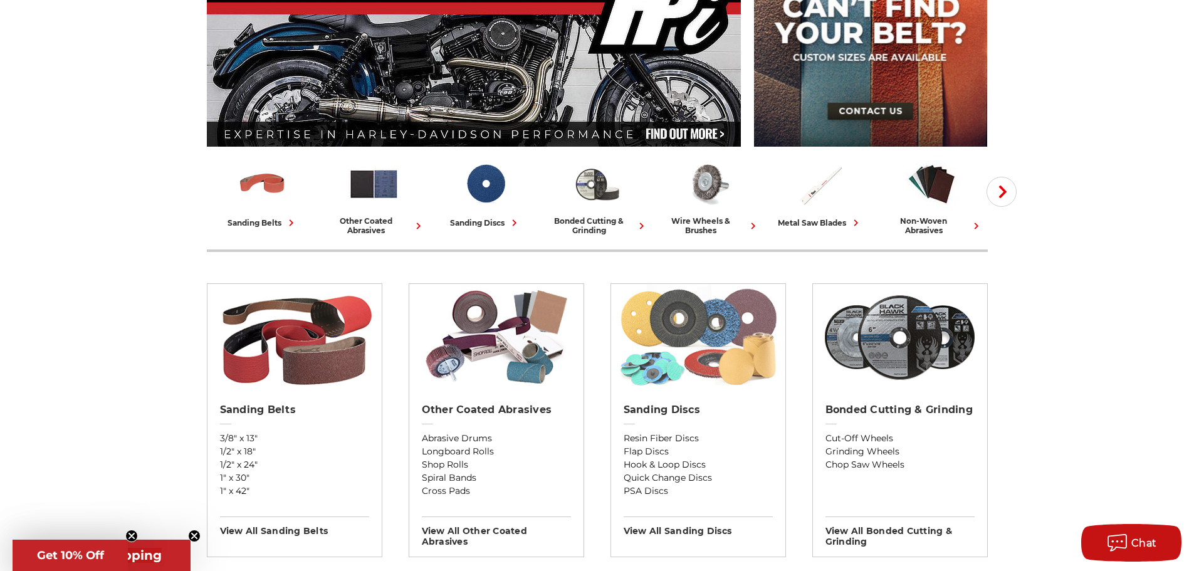
click at [694, 341] on img at bounding box center [698, 337] width 162 height 107
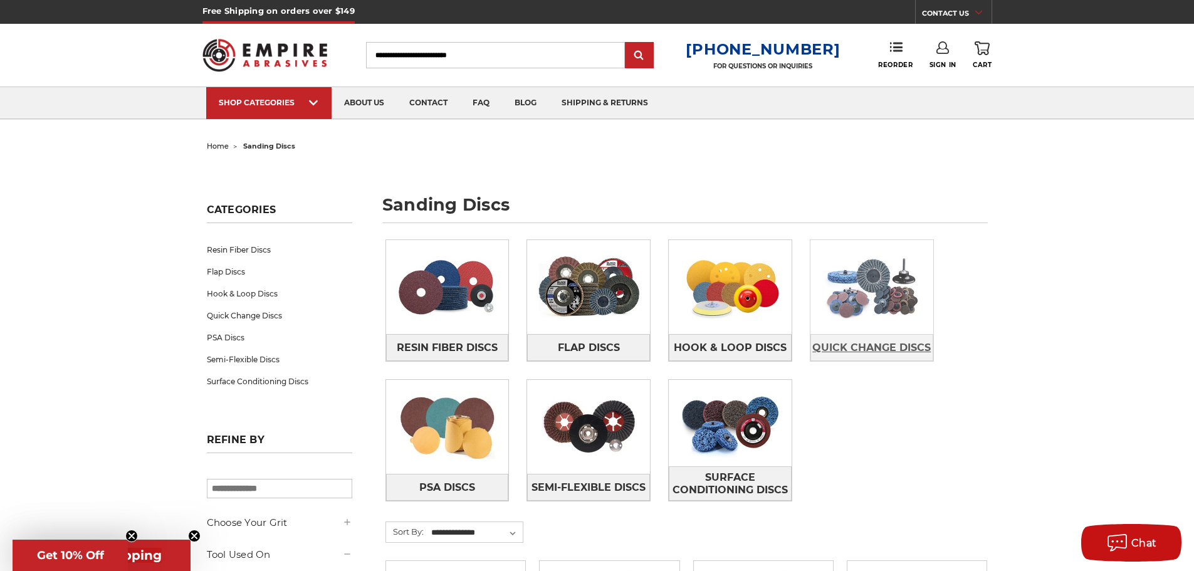
click at [889, 346] on span "Quick Change Discs" at bounding box center [871, 347] width 118 height 21
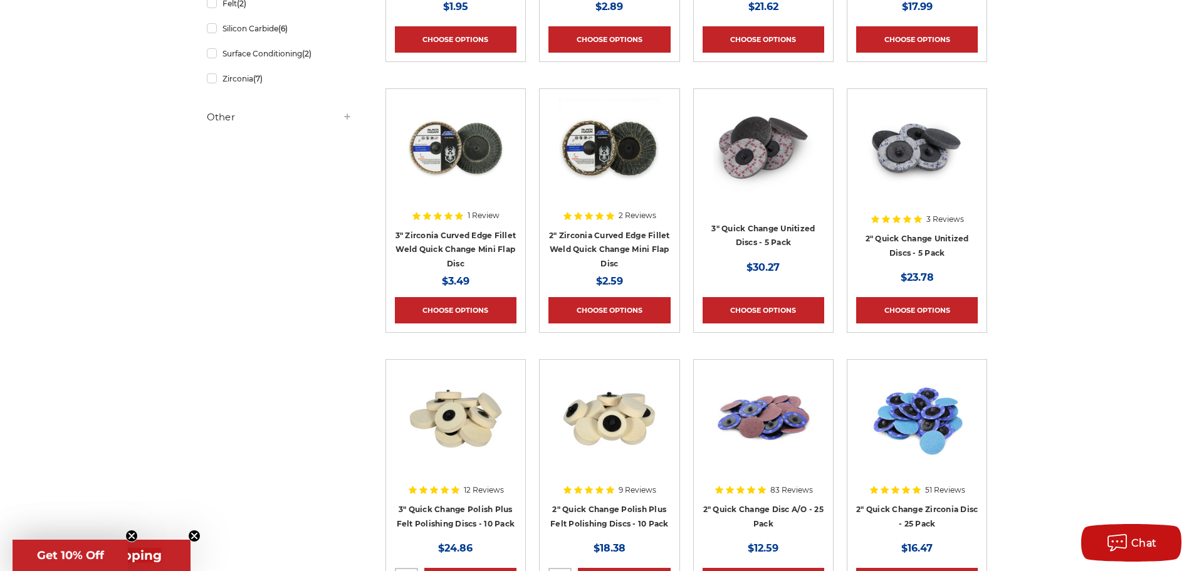
scroll to position [439, 0]
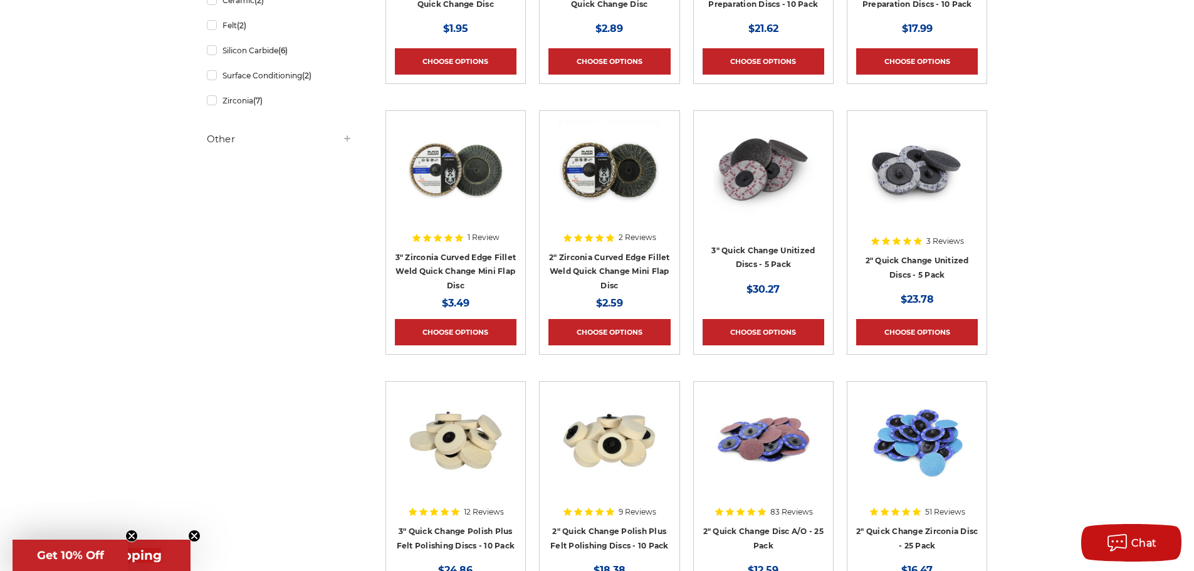
click at [908, 268] on h4 "2" Quick Change Unitized Discs - 5 Pack" at bounding box center [917, 270] width 122 height 35
click at [905, 184] on img at bounding box center [916, 170] width 100 height 100
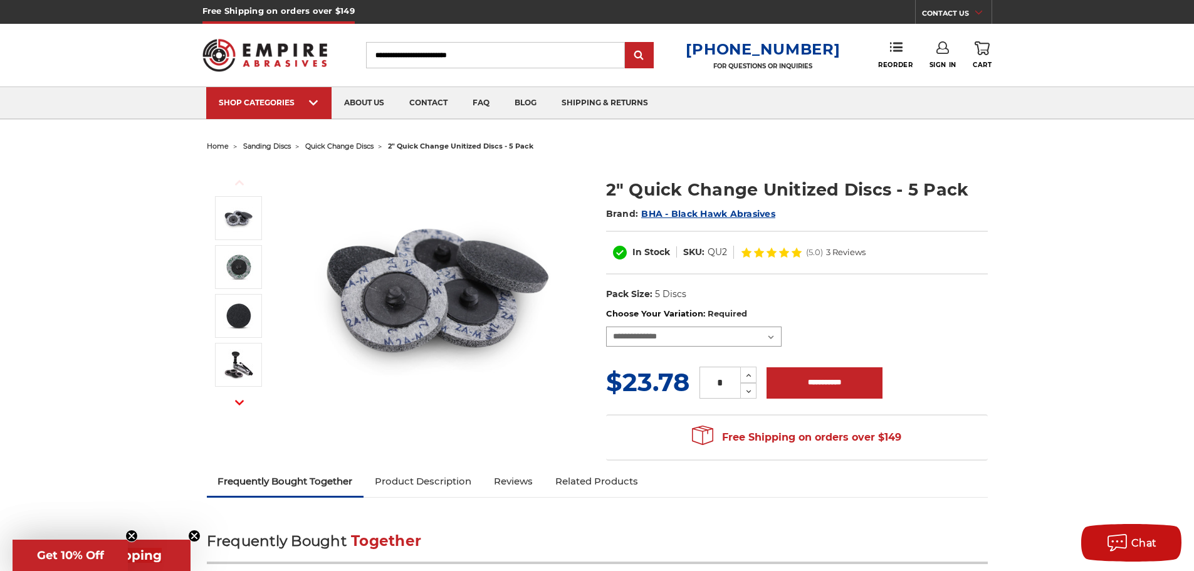
click at [770, 340] on select "**********" at bounding box center [693, 336] width 175 height 20
select select "****"
click at [606, 326] on select "**********" at bounding box center [693, 336] width 175 height 20
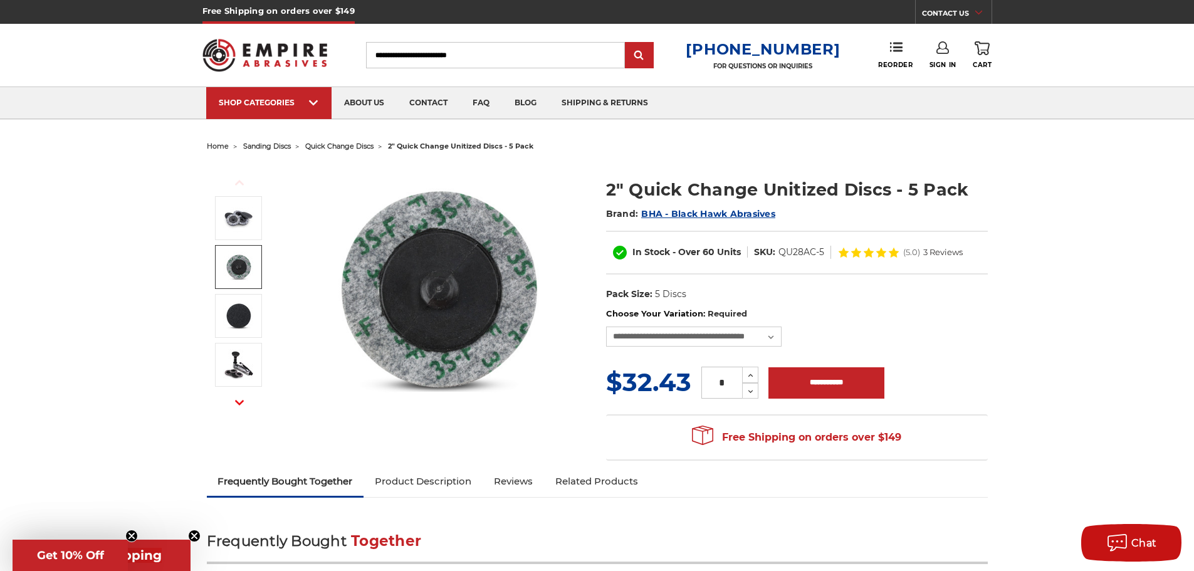
click at [239, 263] on img at bounding box center [238, 266] width 31 height 31
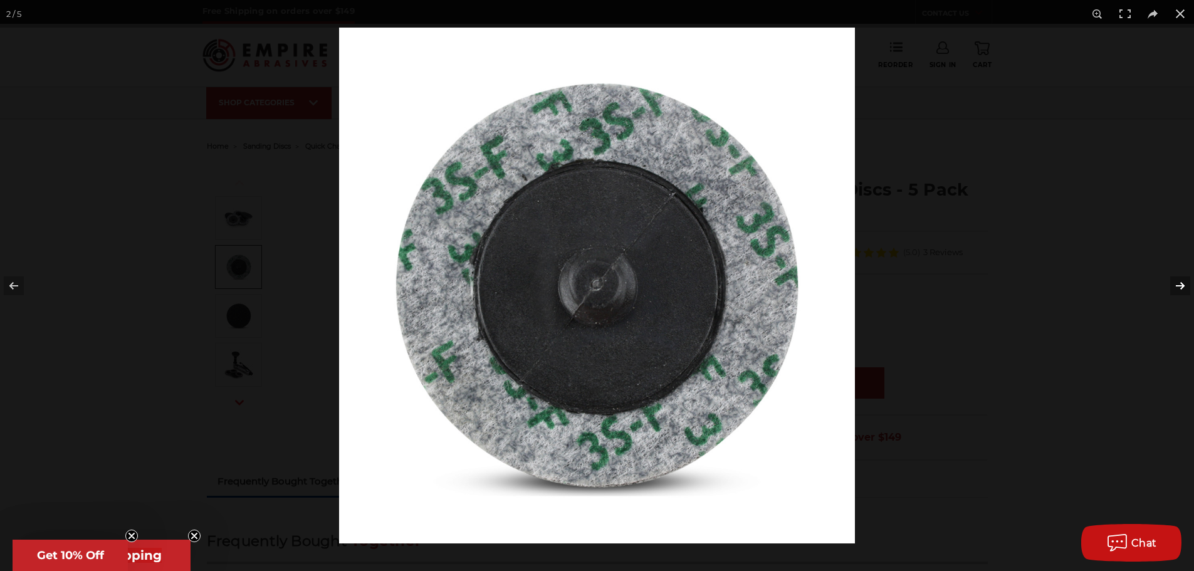
click at [1171, 283] on button at bounding box center [1172, 285] width 44 height 63
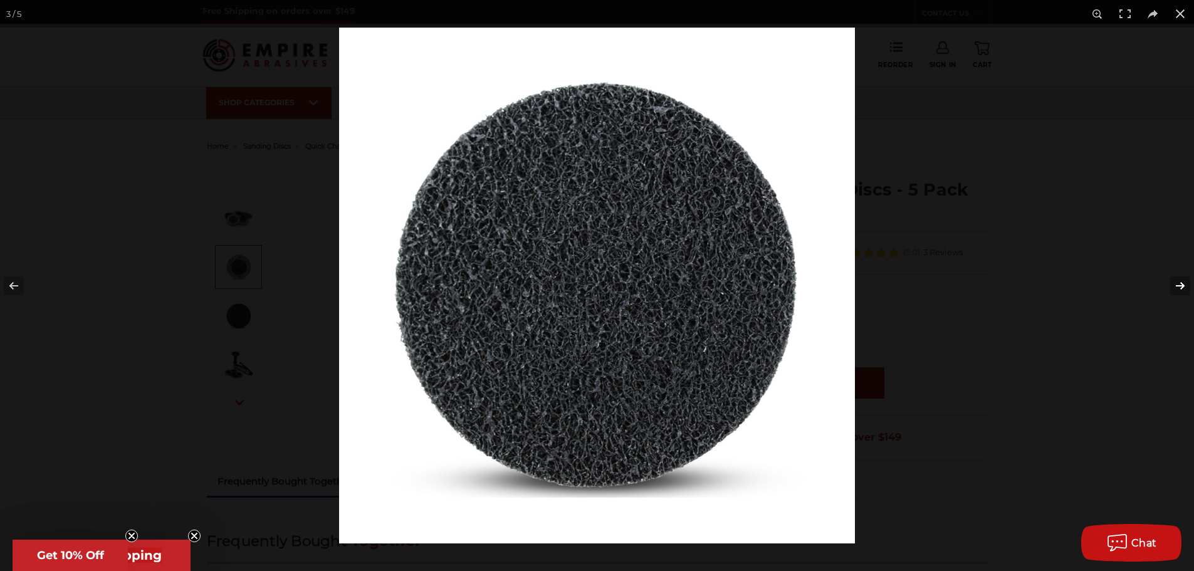
click at [1171, 283] on button at bounding box center [1172, 285] width 44 height 63
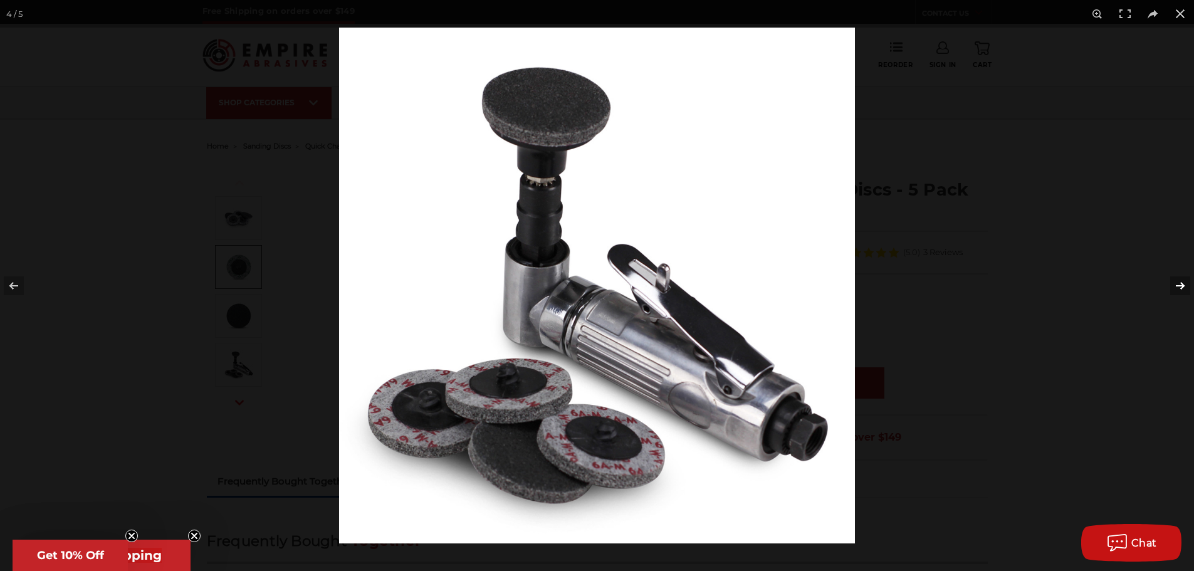
click at [1172, 283] on button at bounding box center [1172, 285] width 44 height 63
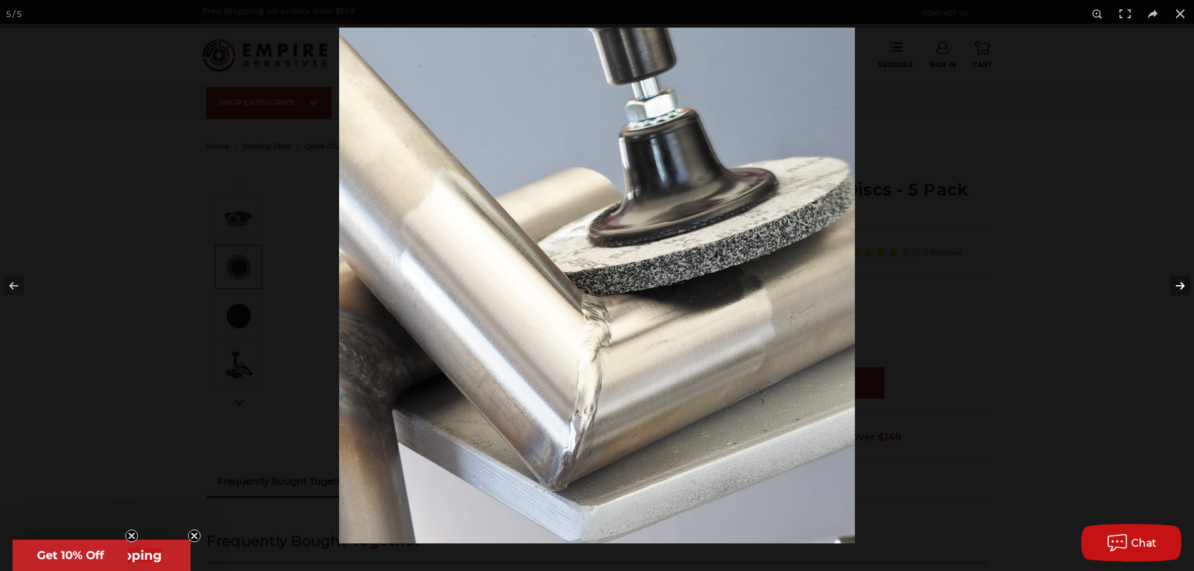
click at [1179, 288] on button at bounding box center [1172, 285] width 44 height 63
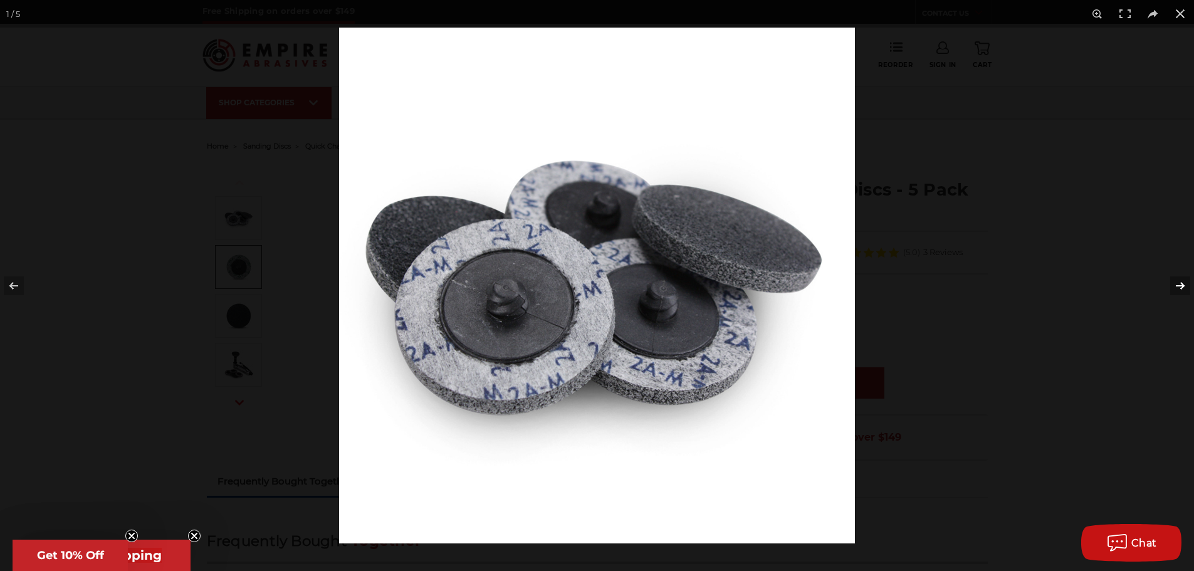
click at [1182, 287] on button at bounding box center [1172, 285] width 44 height 63
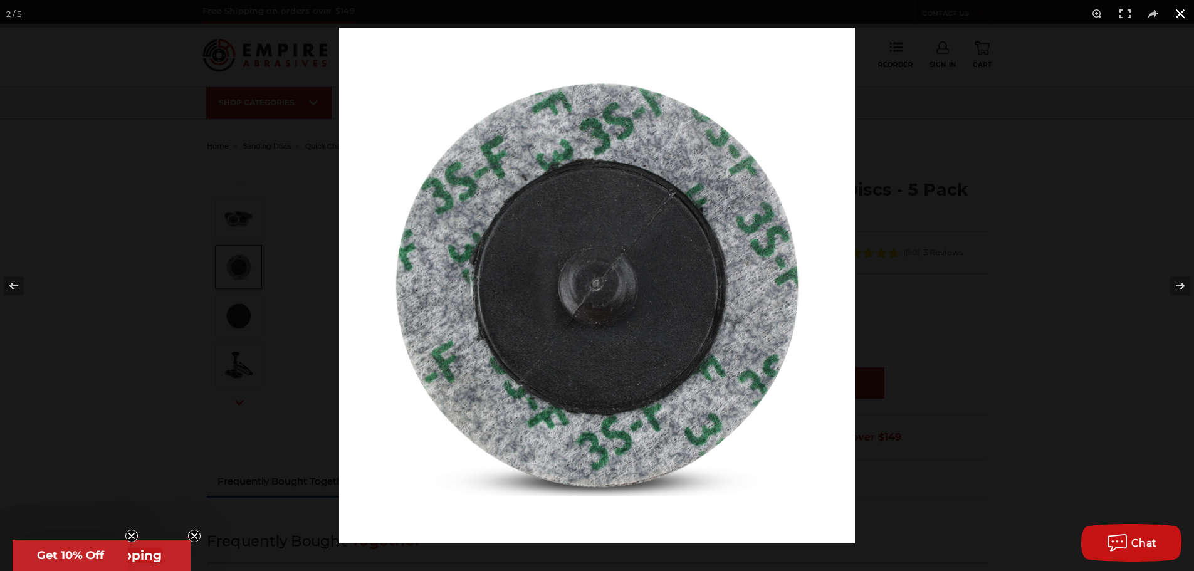
click at [1180, 20] on button at bounding box center [1180, 14] width 28 height 28
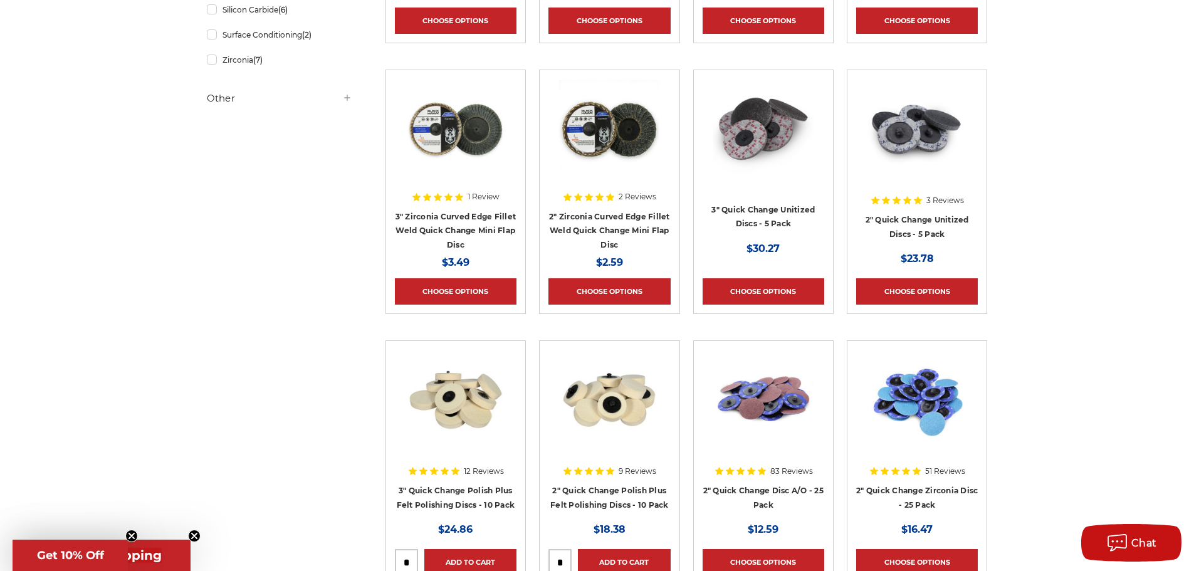
scroll to position [501, 0]
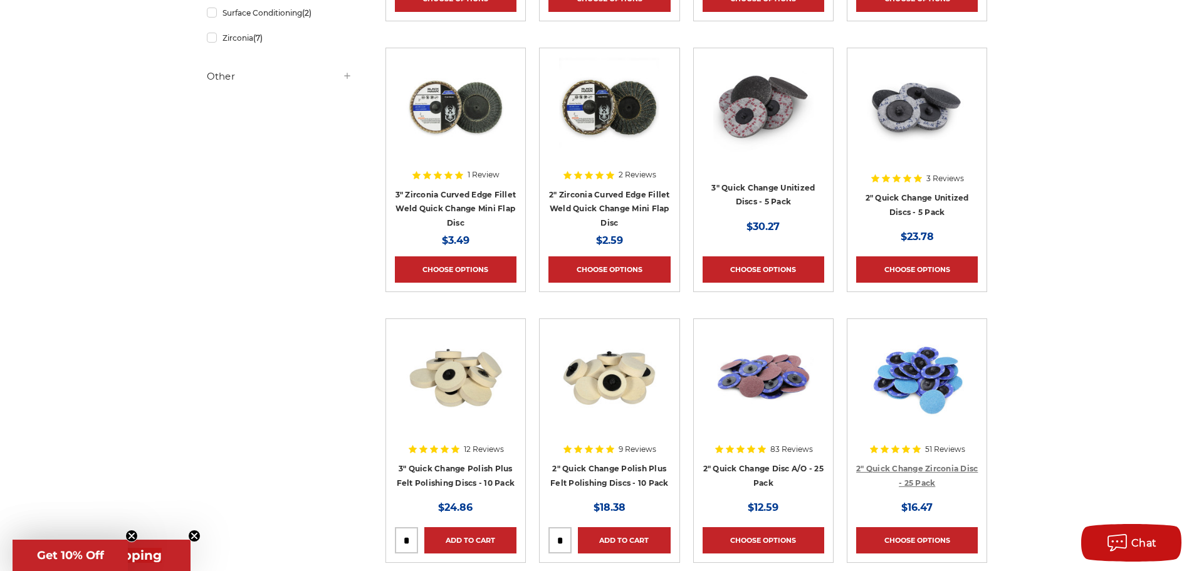
click at [920, 467] on link "2" Quick Change Zirconia Disc - 25 Pack" at bounding box center [917, 476] width 122 height 24
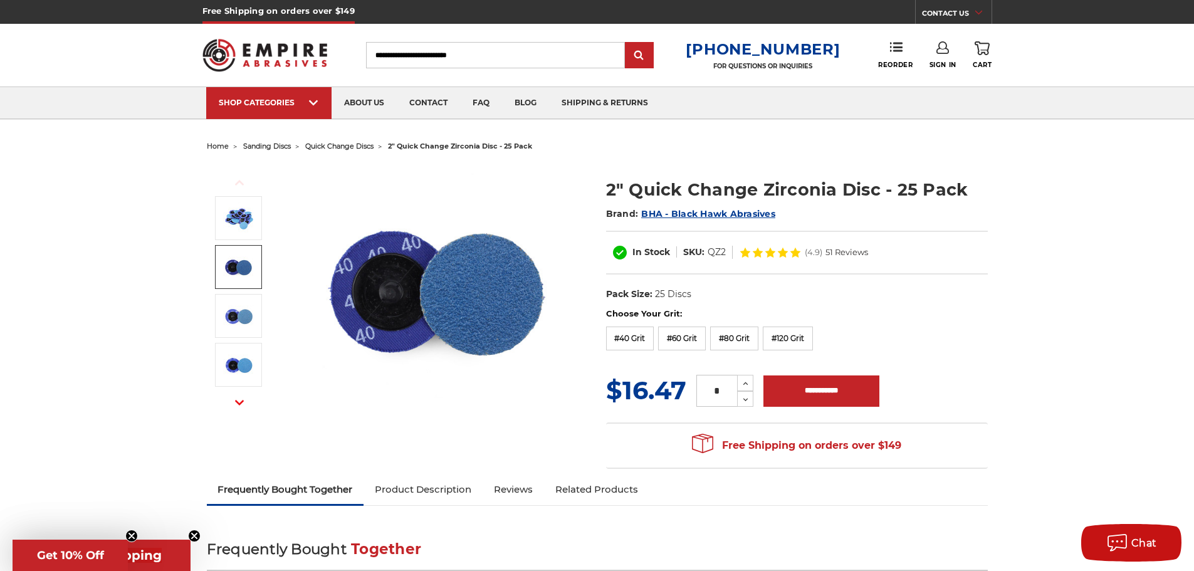
click at [236, 266] on img at bounding box center [238, 266] width 31 height 31
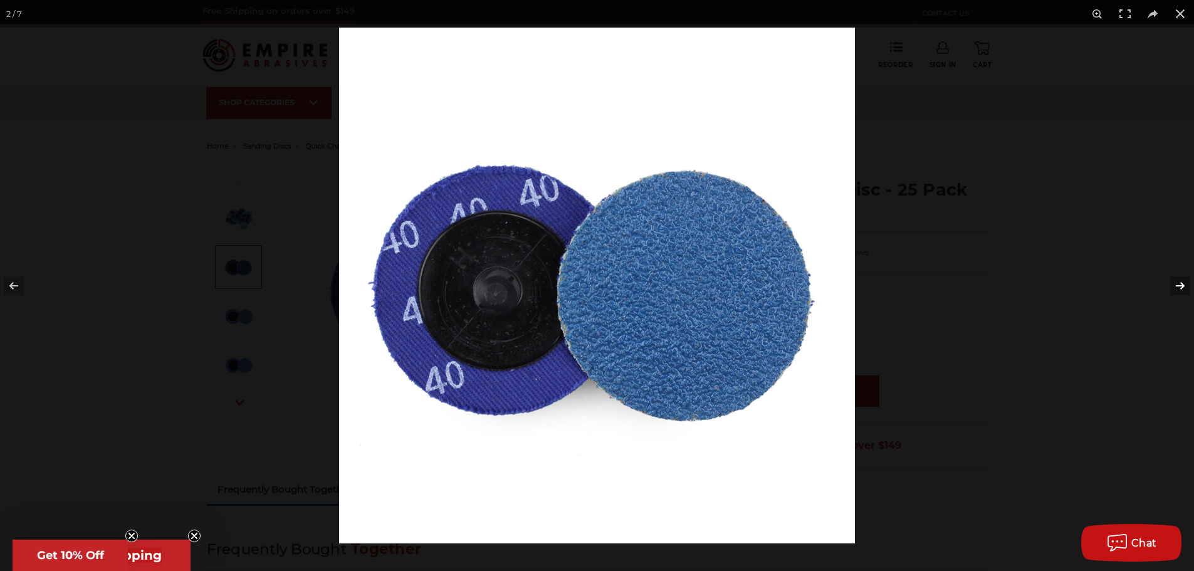
click at [1176, 286] on button at bounding box center [1172, 285] width 44 height 63
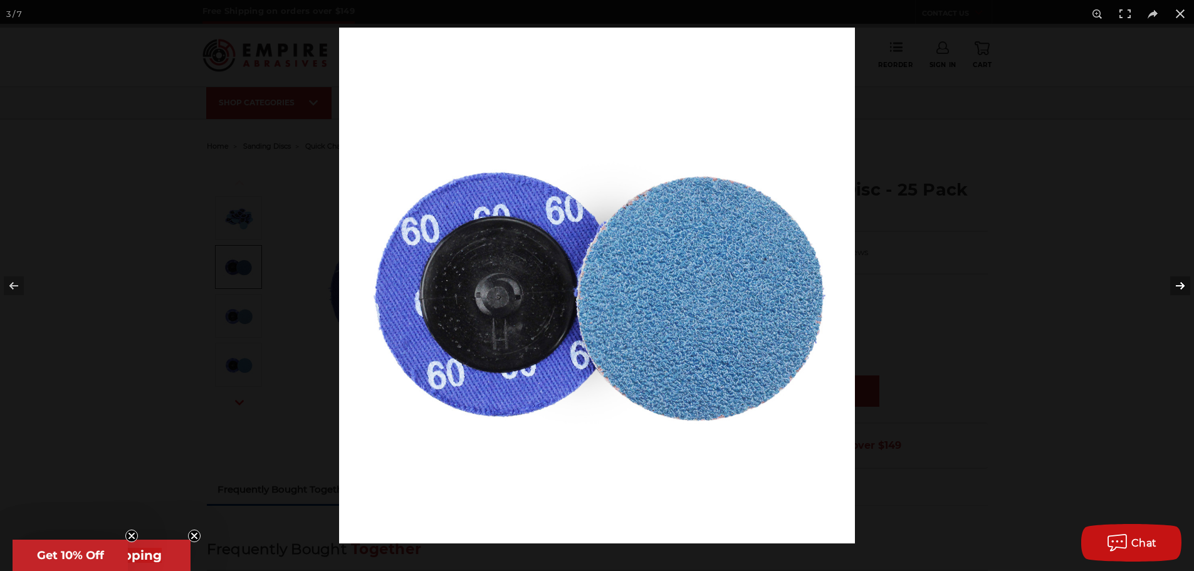
click at [1176, 286] on button at bounding box center [1172, 285] width 44 height 63
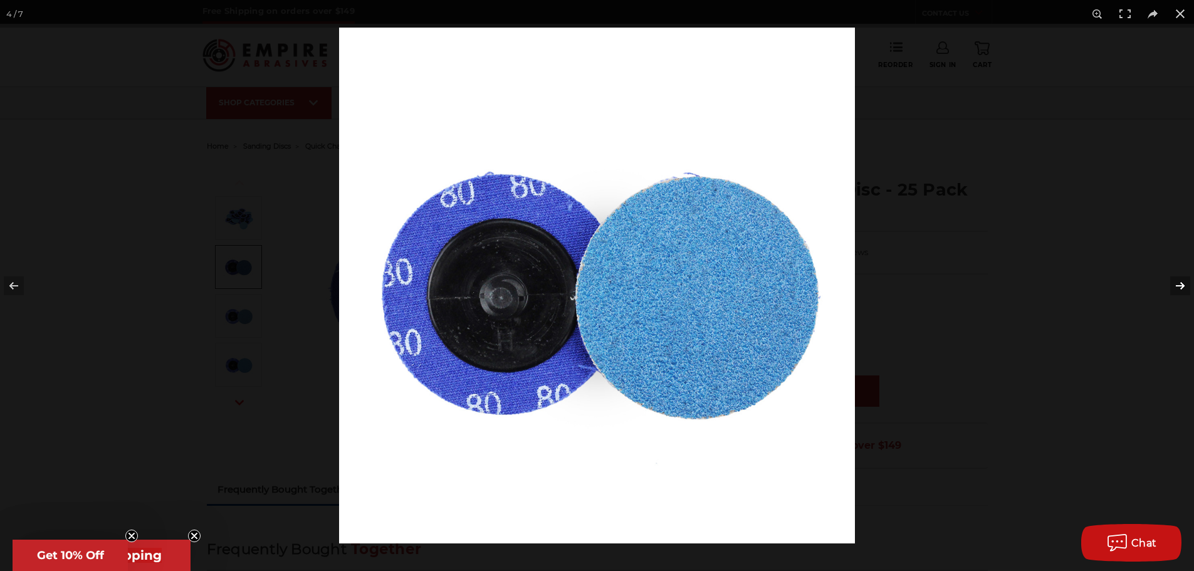
click at [1176, 286] on button at bounding box center [1172, 285] width 44 height 63
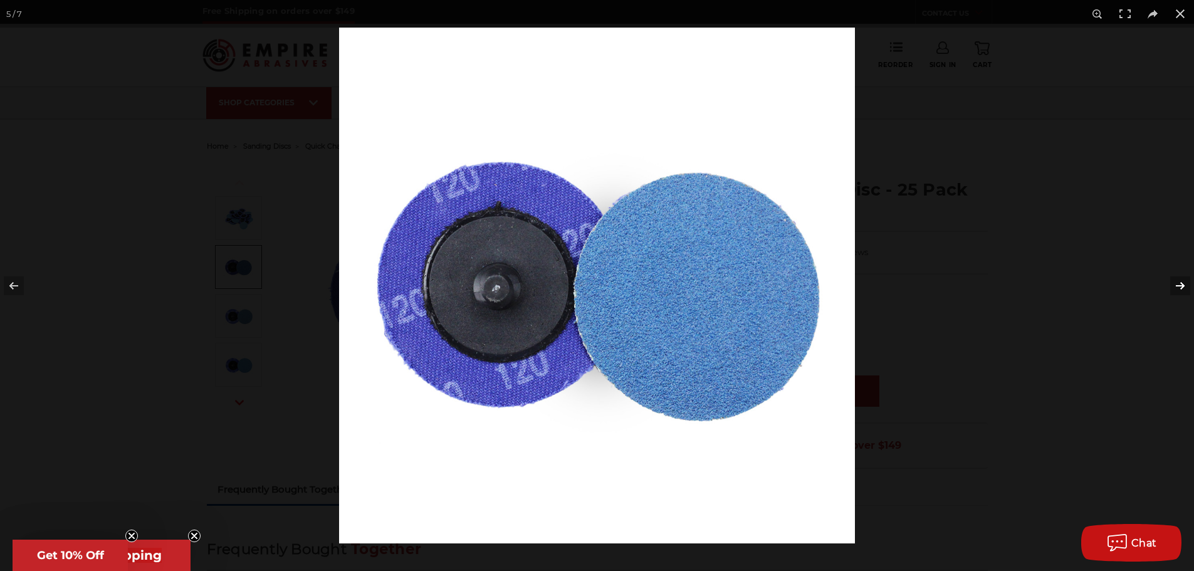
click at [1176, 286] on button at bounding box center [1172, 285] width 44 height 63
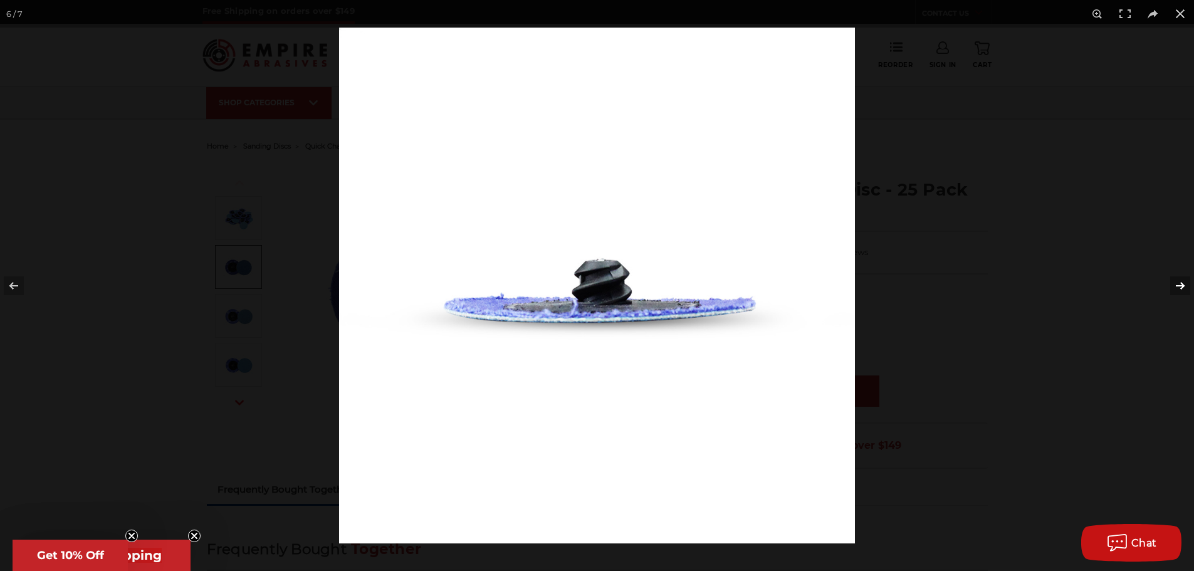
click at [1177, 288] on button at bounding box center [1172, 285] width 44 height 63
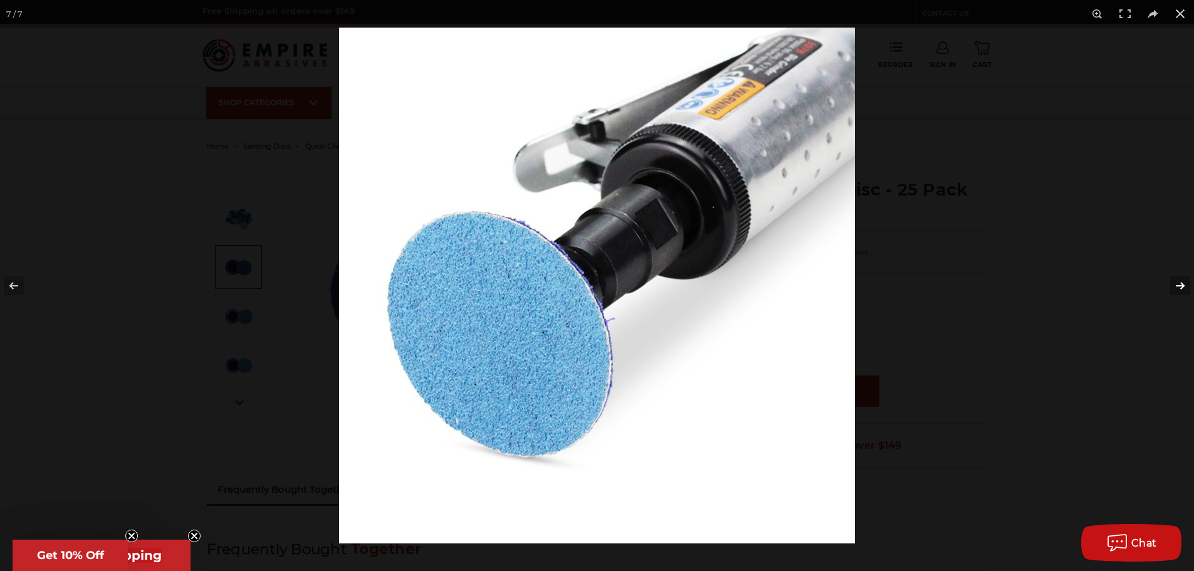
click at [1178, 287] on button at bounding box center [1172, 285] width 44 height 63
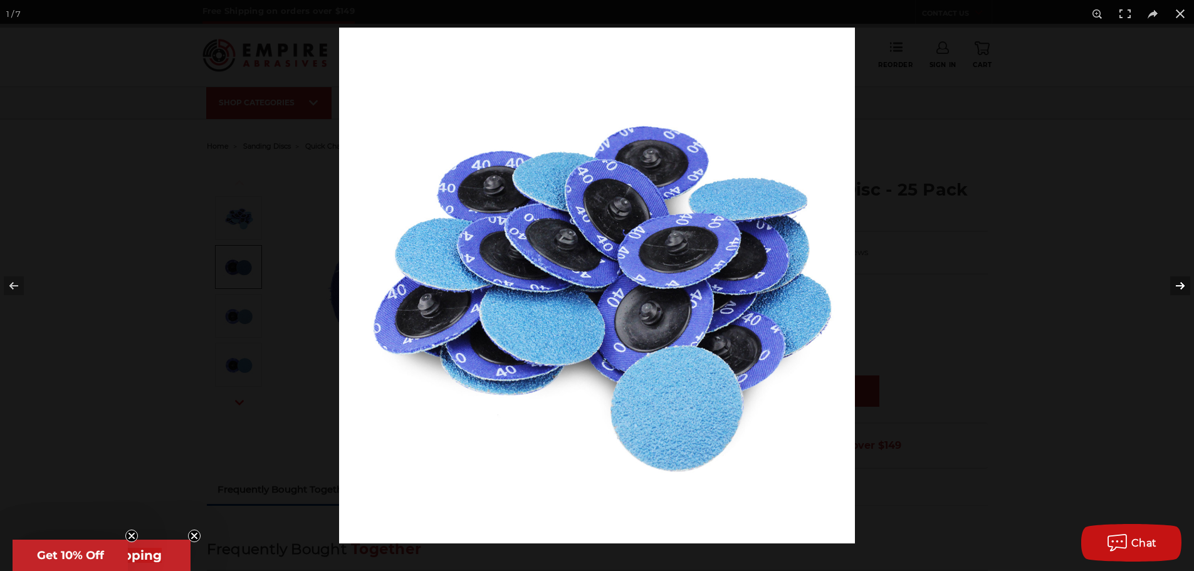
click at [1178, 287] on button at bounding box center [1172, 285] width 44 height 63
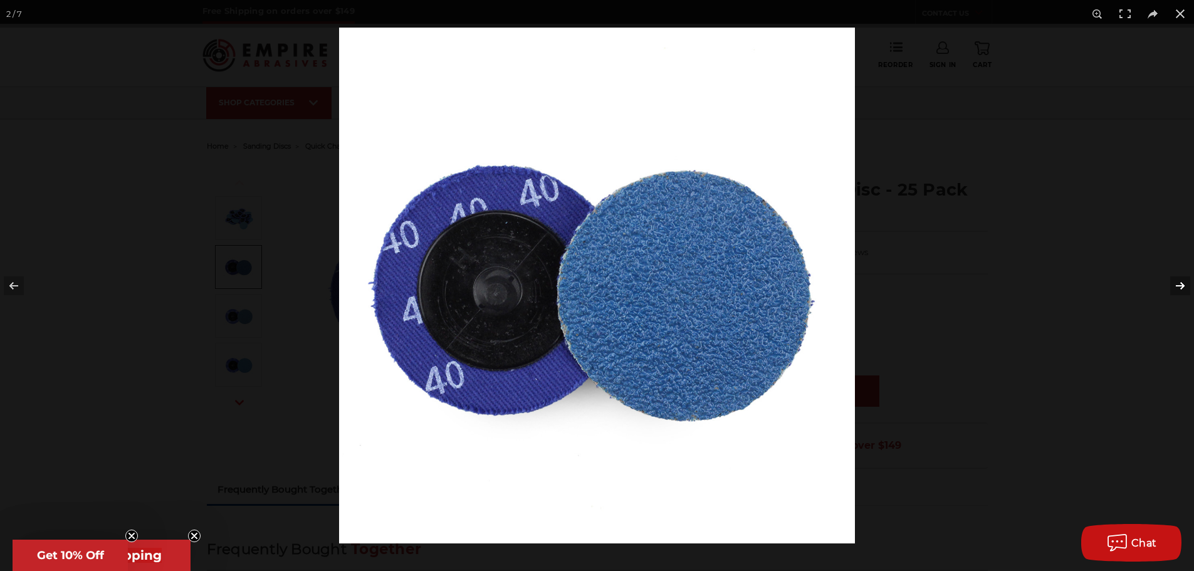
click at [1178, 287] on button at bounding box center [1172, 285] width 44 height 63
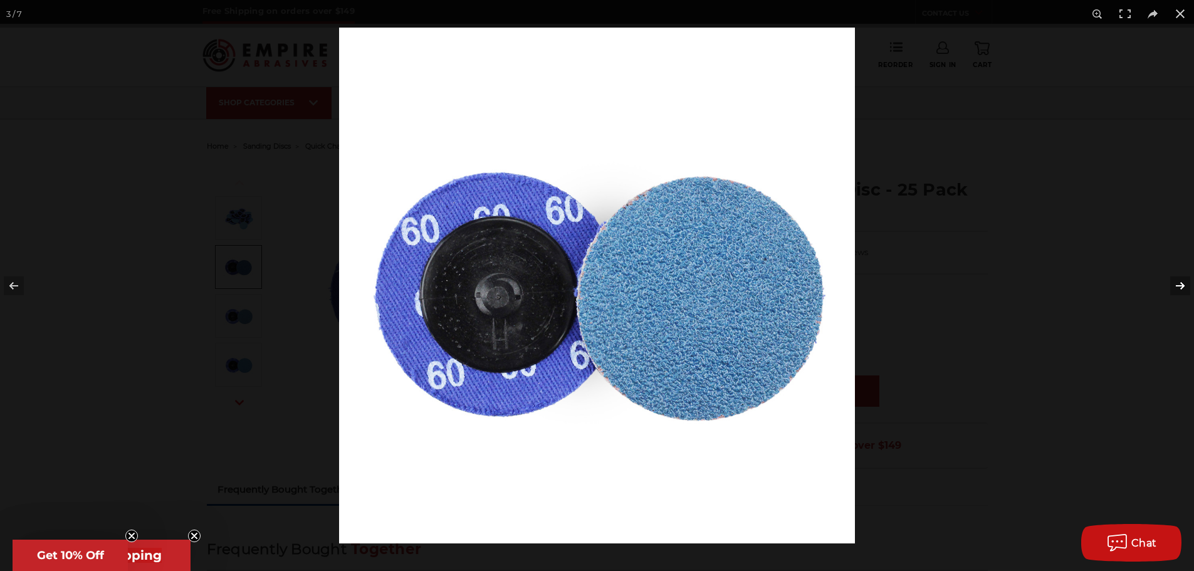
click at [1178, 287] on button at bounding box center [1172, 285] width 44 height 63
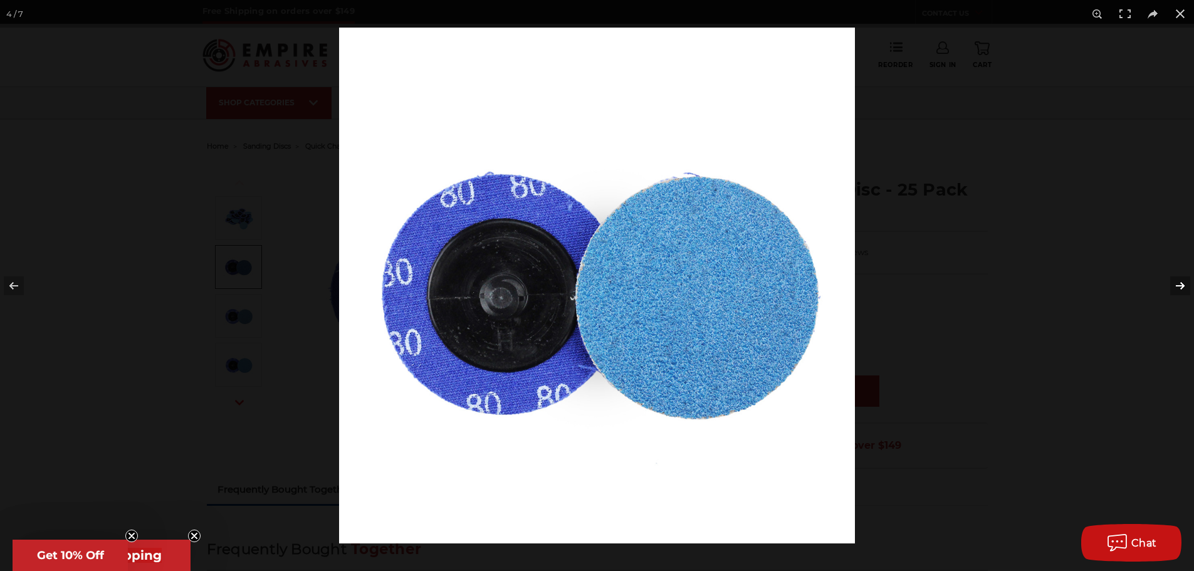
click at [1178, 287] on button at bounding box center [1172, 285] width 44 height 63
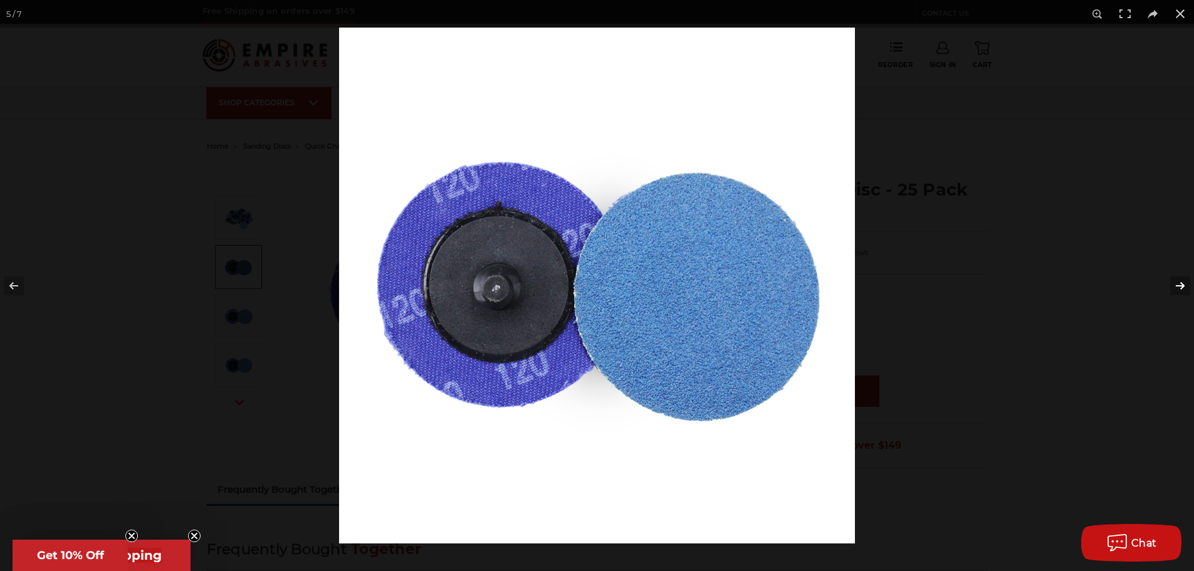
click at [1178, 287] on button at bounding box center [1172, 285] width 44 height 63
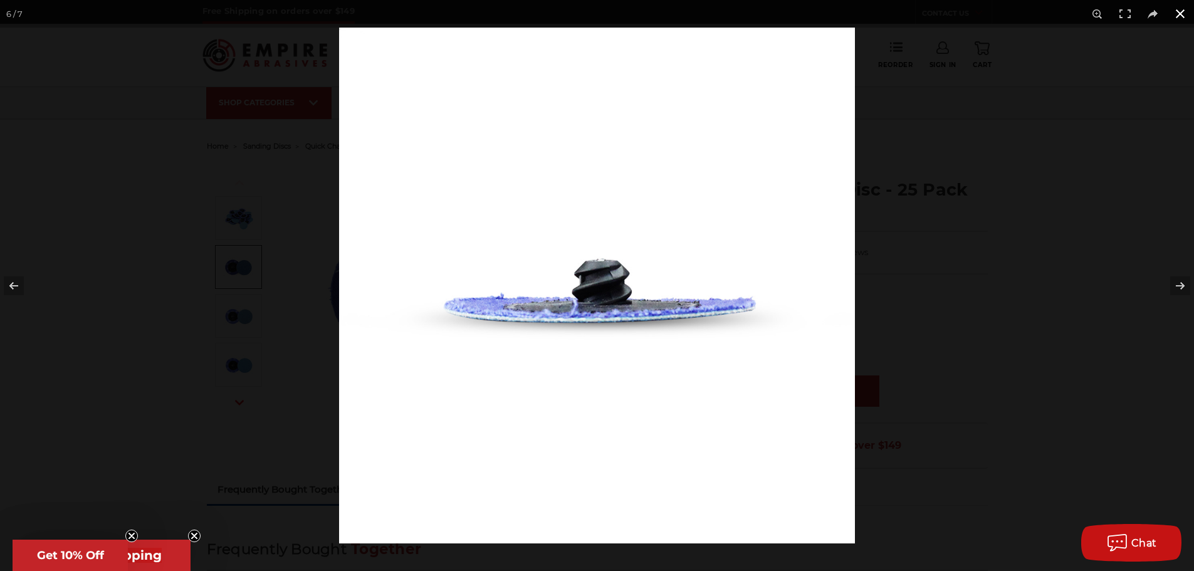
click at [1177, 16] on button at bounding box center [1180, 14] width 28 height 28
